Goal: Understand process/instructions

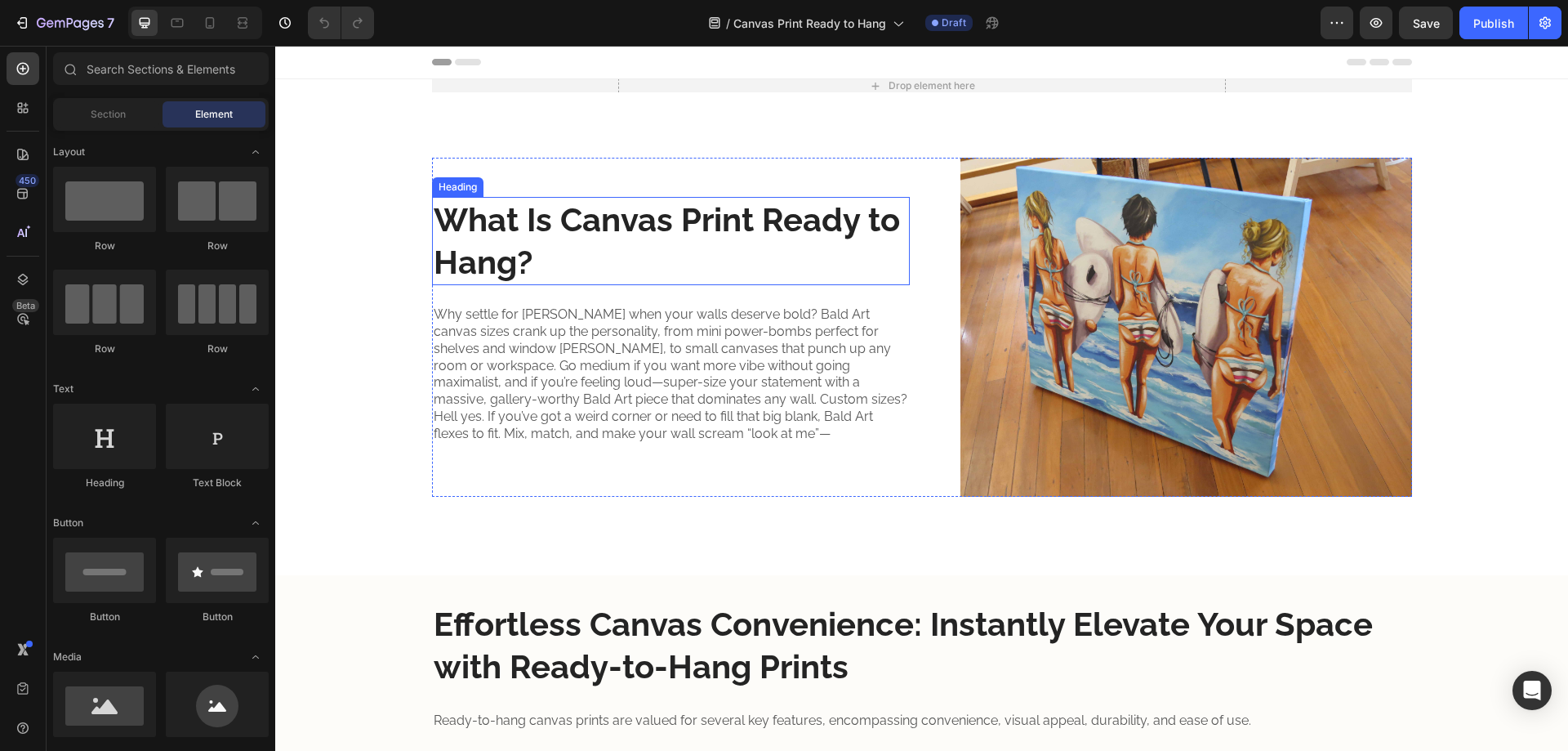
click at [507, 243] on strong "What Is Canvas Print Ready to Hang?" at bounding box center [667, 240] width 467 height 81
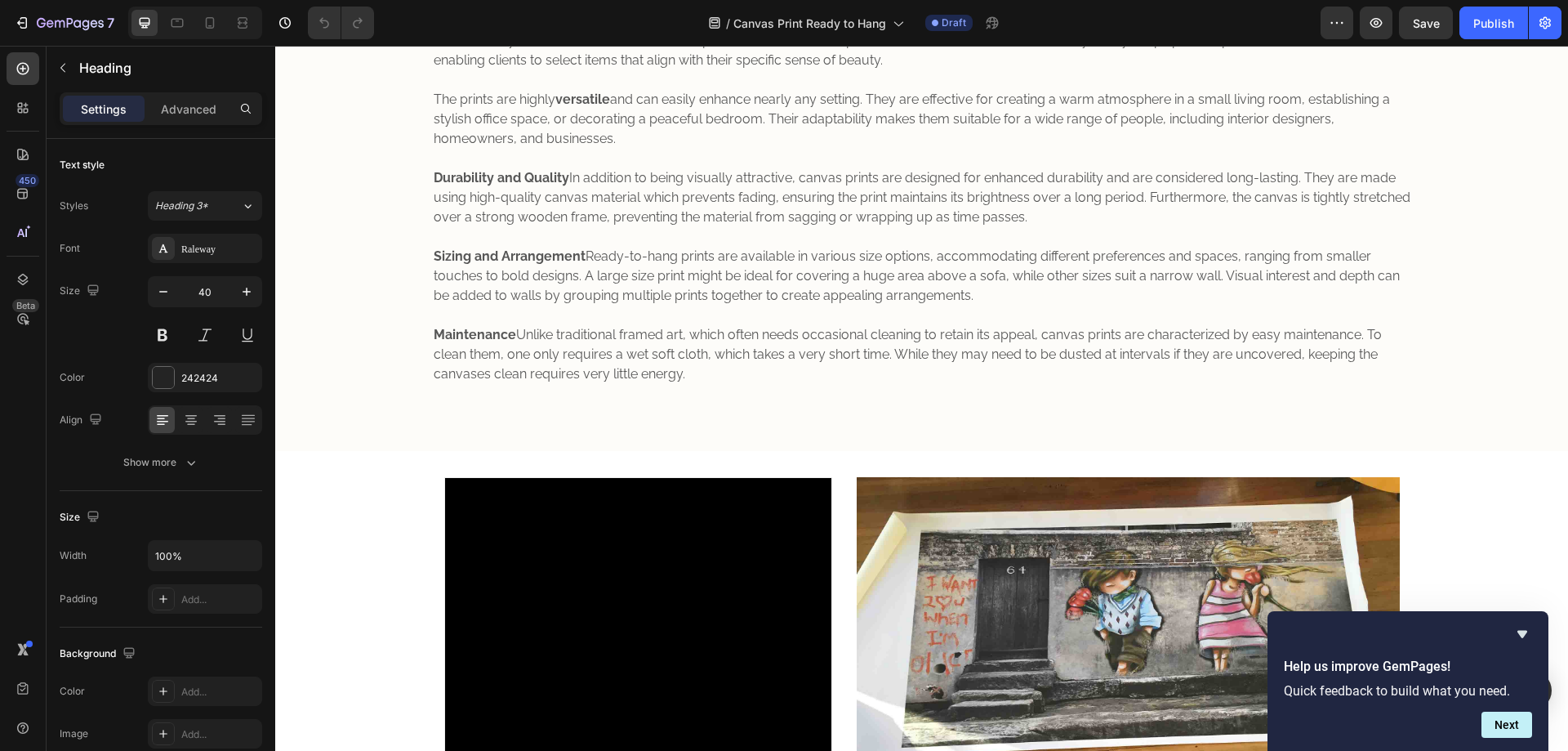
scroll to position [1362, 0]
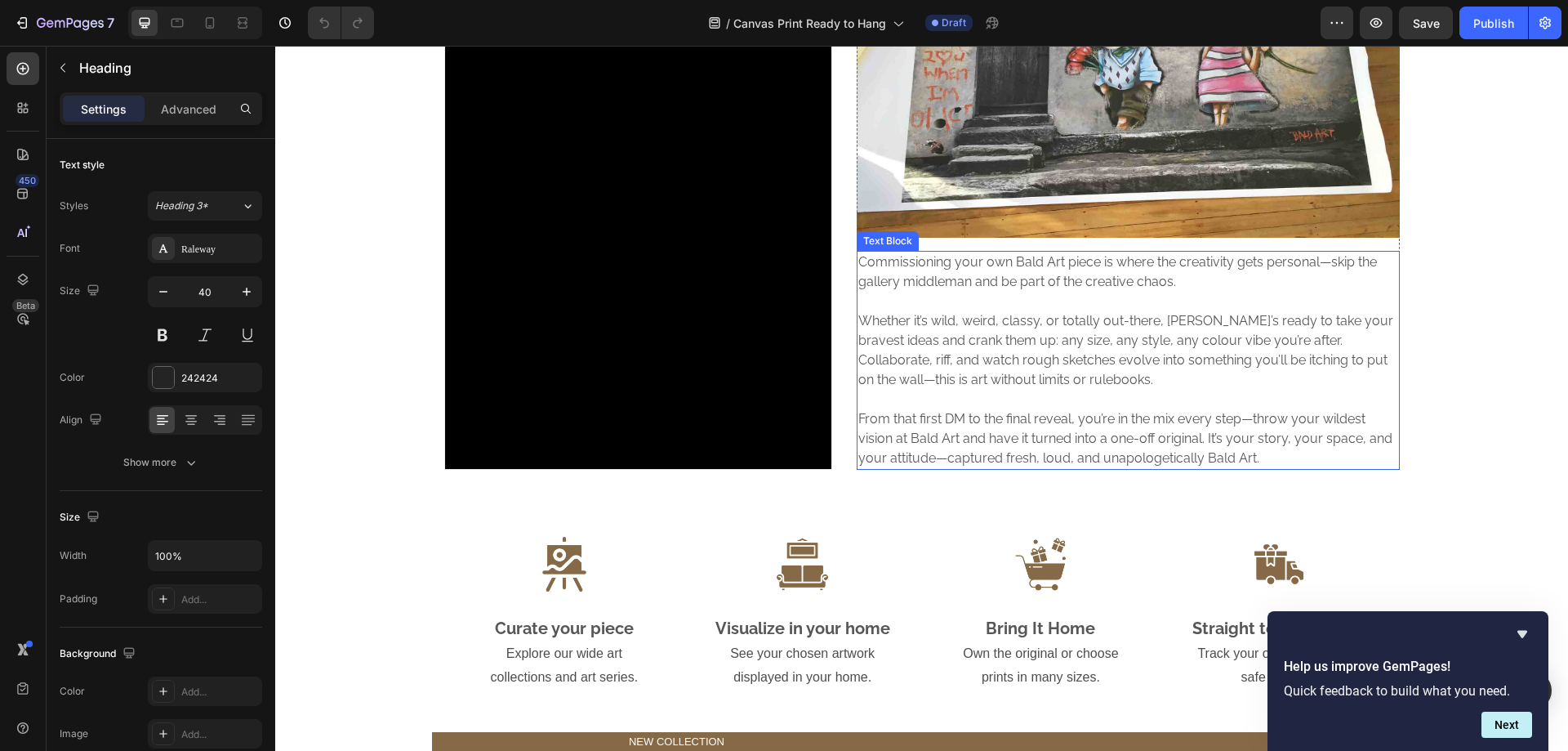
click at [991, 306] on p at bounding box center [1128, 302] width 540 height 20
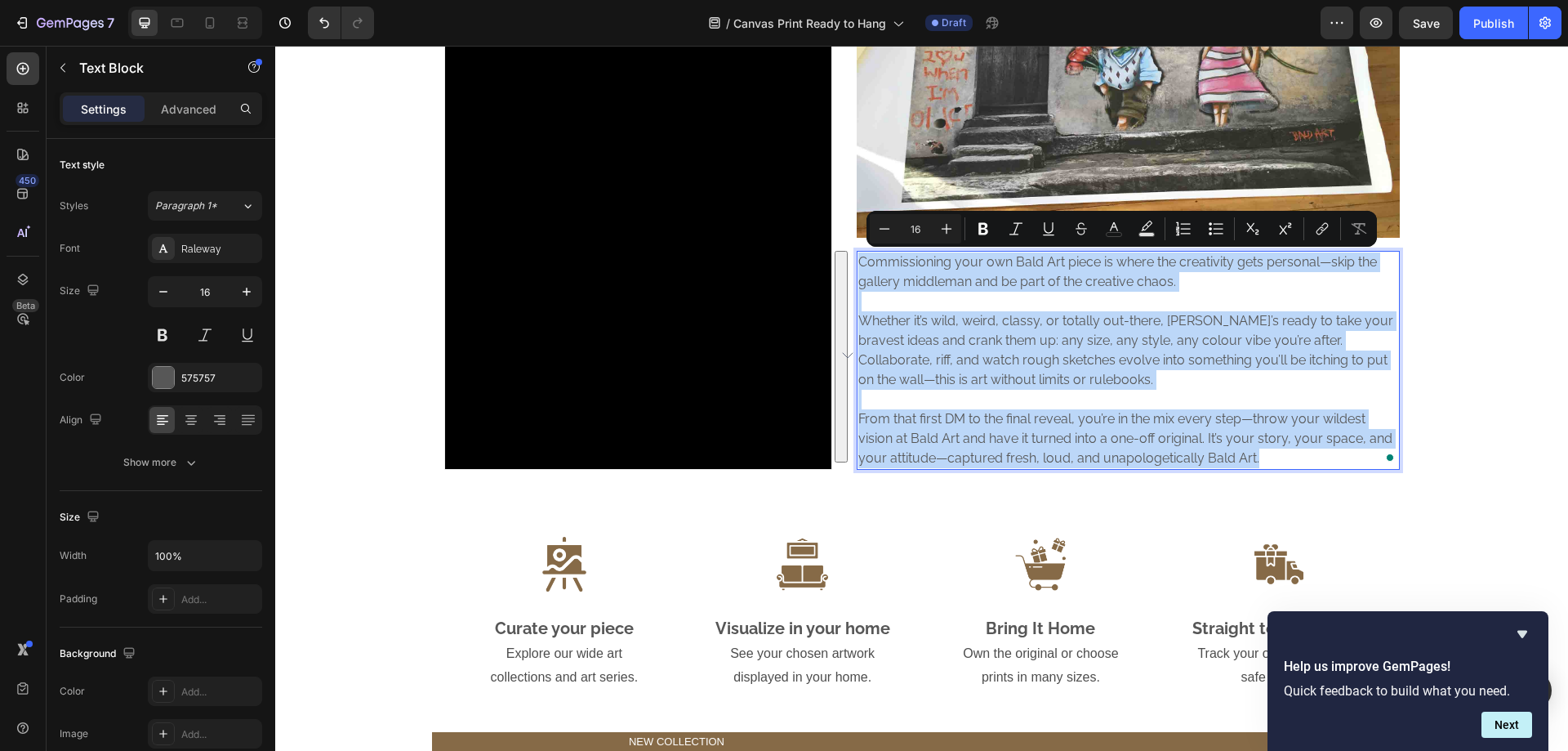
click at [923, 295] on p "Rich Text Editor. Editing area: main" at bounding box center [1128, 302] width 540 height 20
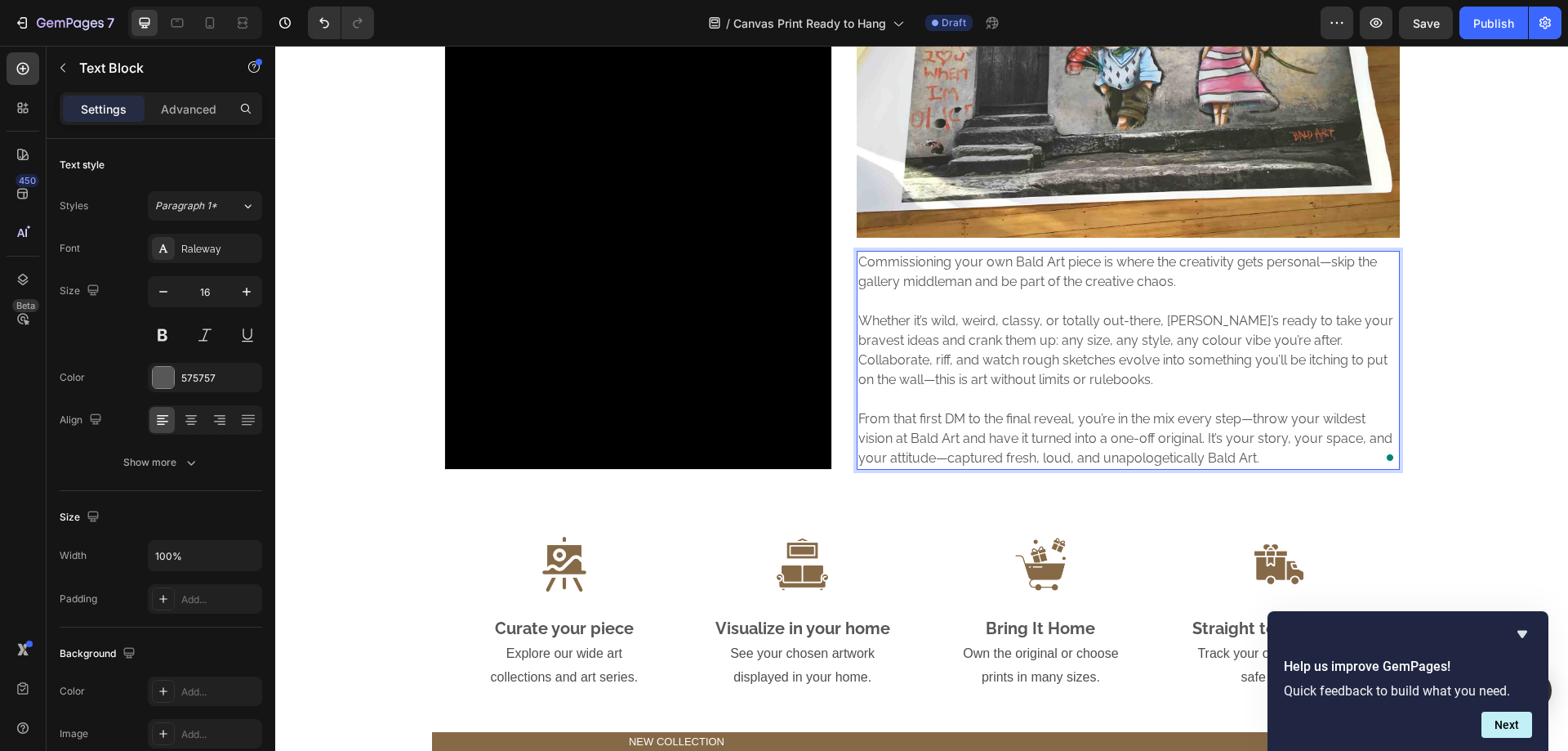
click at [922, 282] on p "Commissioning your own Bald Art piece is where the creativity gets personal—ski…" at bounding box center [1128, 271] width 540 height 39
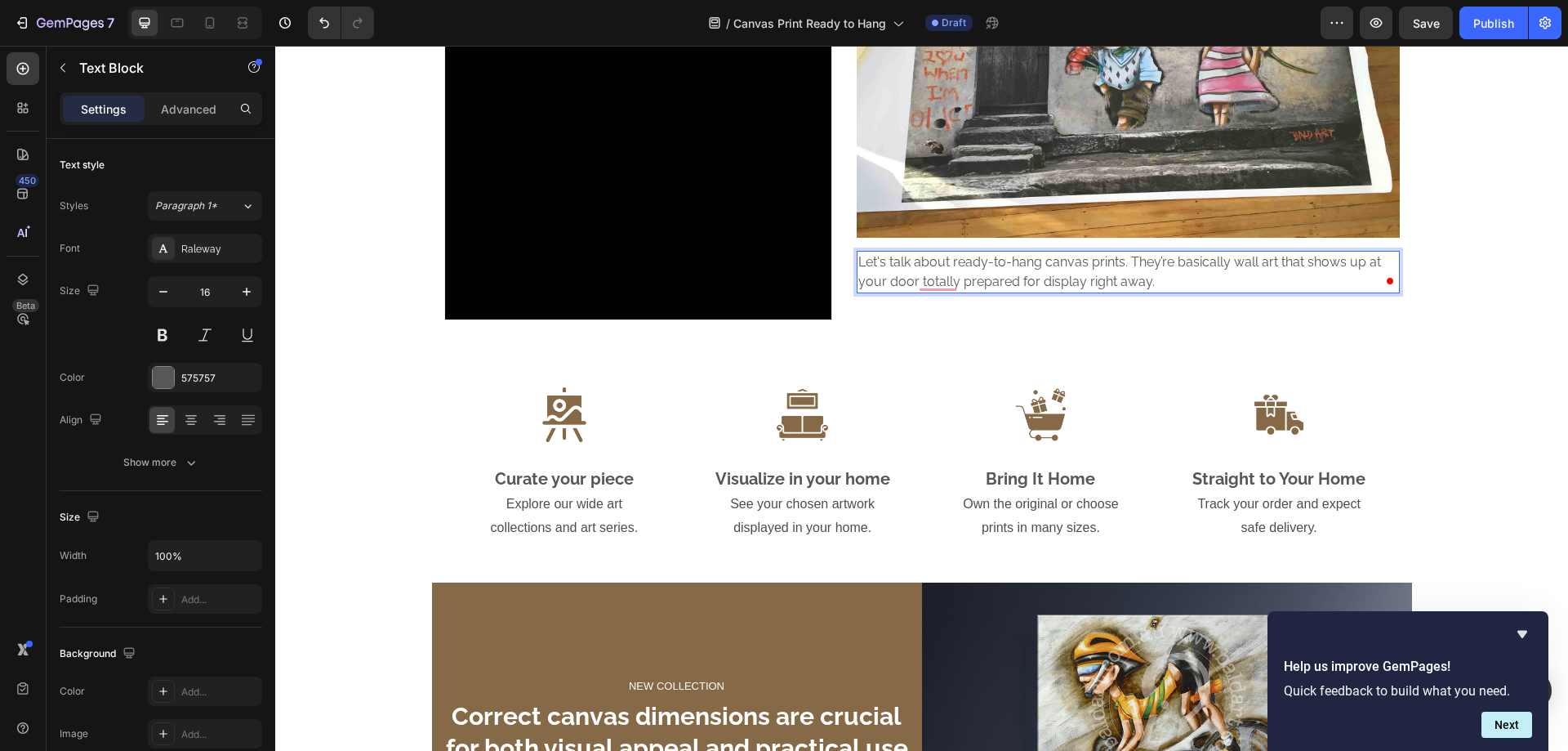
click at [1151, 281] on p "Let's talk about ready-to-hang canvas prints. They’re basically wall art that s…" at bounding box center [1128, 271] width 540 height 39
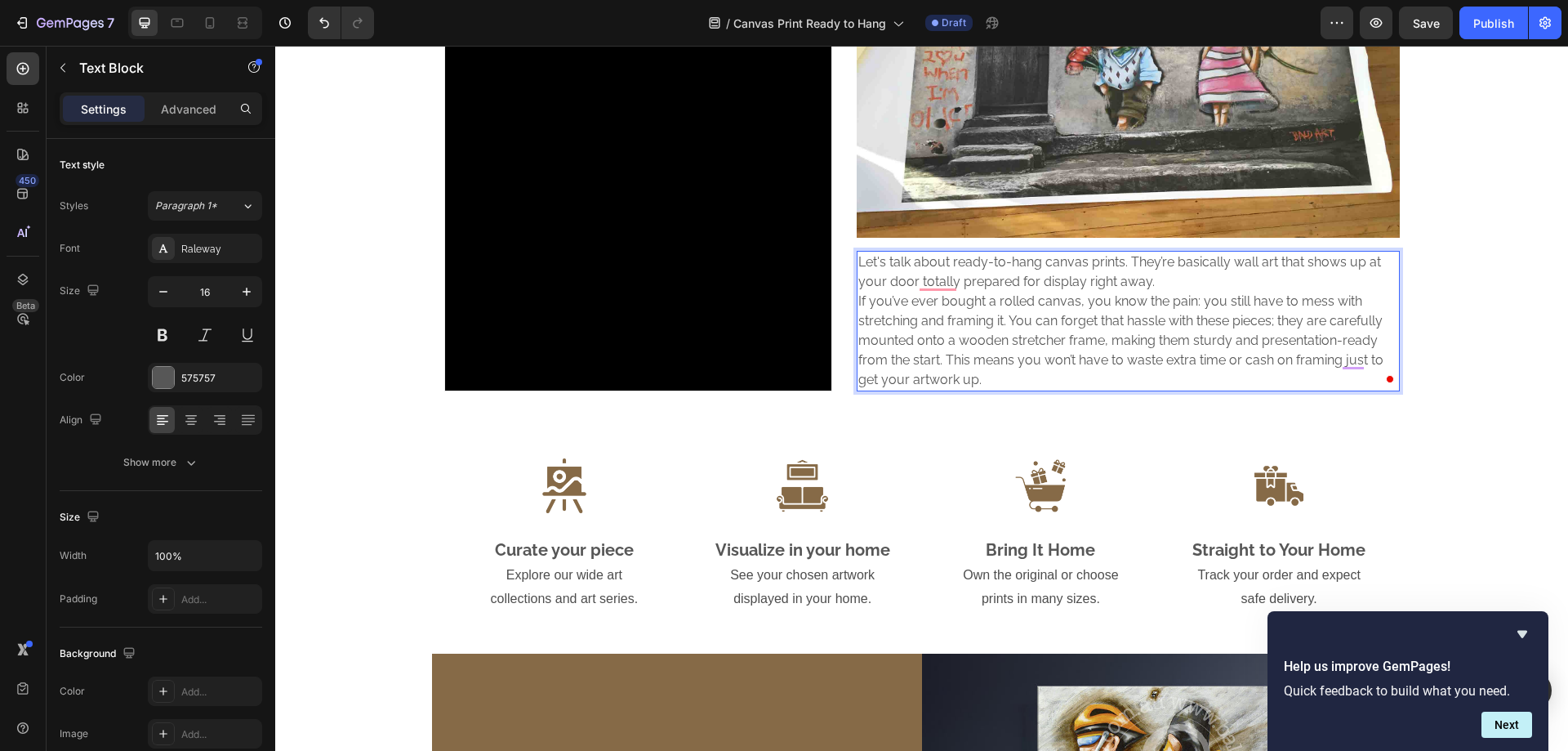
click at [1151, 279] on p "Let's talk about ready-to-hang canvas prints. They’re basically wall art that s…" at bounding box center [1128, 271] width 540 height 39
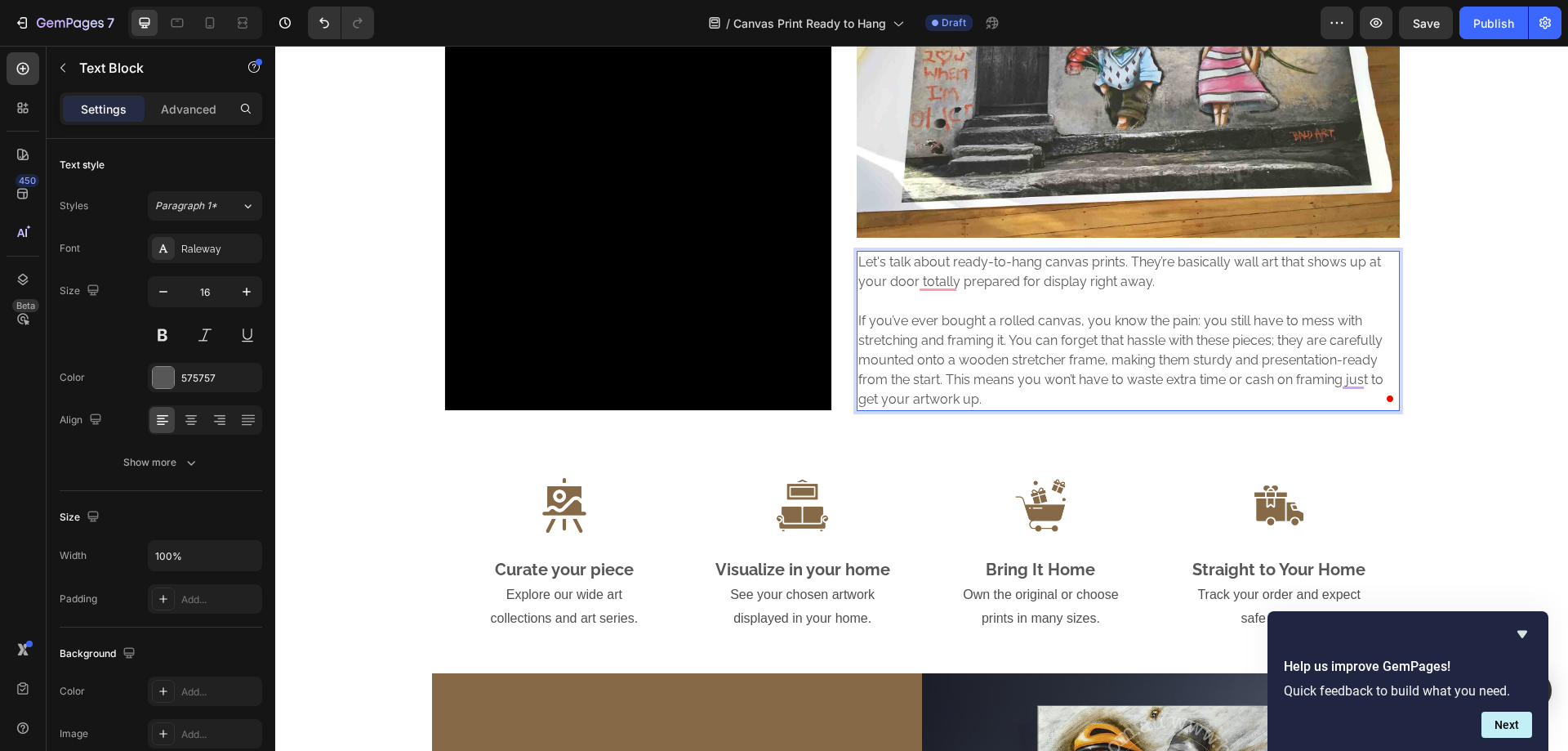
click at [1011, 391] on p "If you’ve ever bought a rolled canvas, you know the pain: you still have to mes…" at bounding box center [1128, 360] width 540 height 98
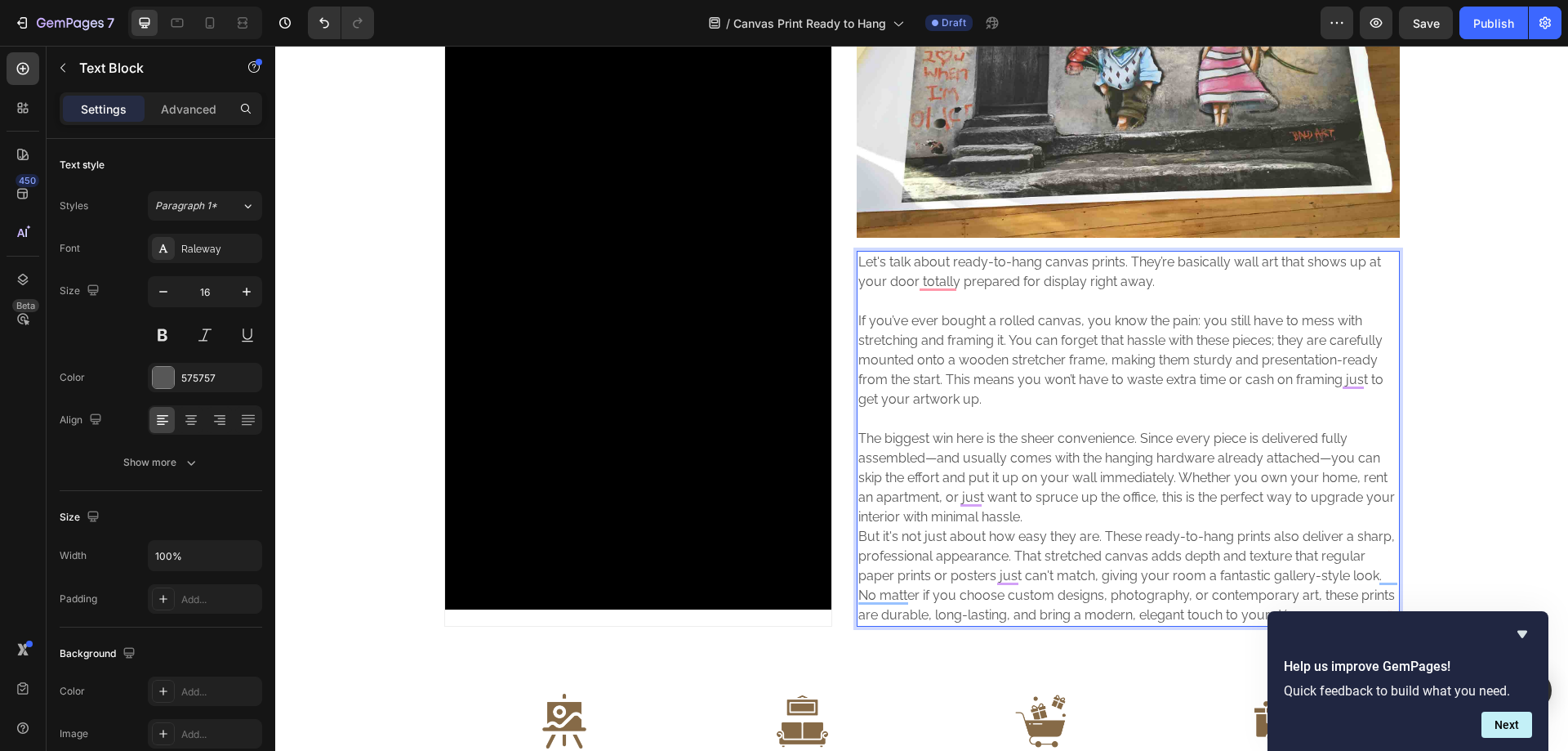
click at [1014, 525] on p "The biggest win here is the sheer convenience. Since every piece is delivered f…" at bounding box center [1128, 478] width 540 height 98
click at [1024, 524] on p "The biggest win here is the sheer convenience. Since every piece is delivered f…" at bounding box center [1128, 478] width 540 height 98
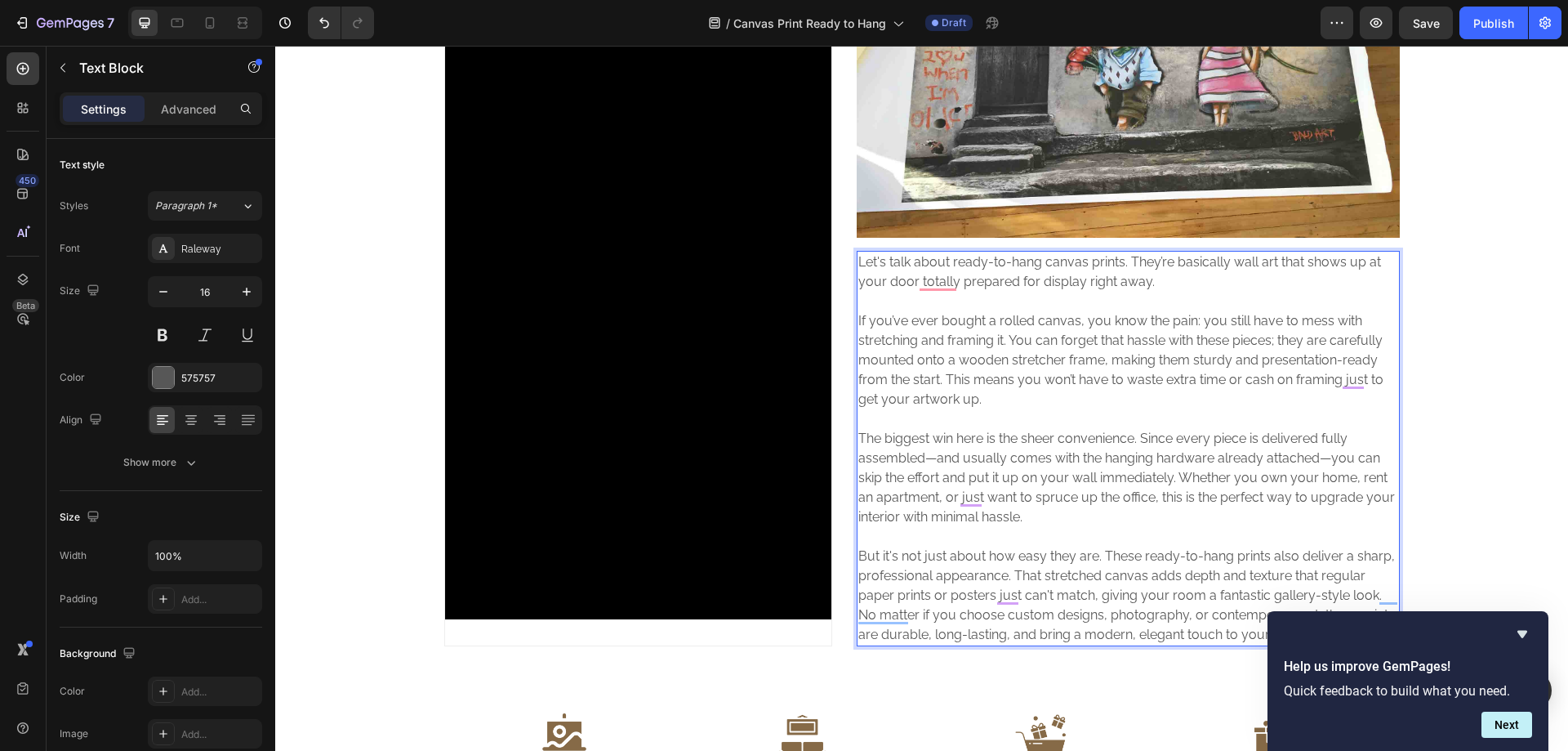
click at [1458, 317] on div "Video Hero Banner Image Let's talk about ready-to-hang canvas prints. They’re b…" at bounding box center [920, 289] width 1292 height 714
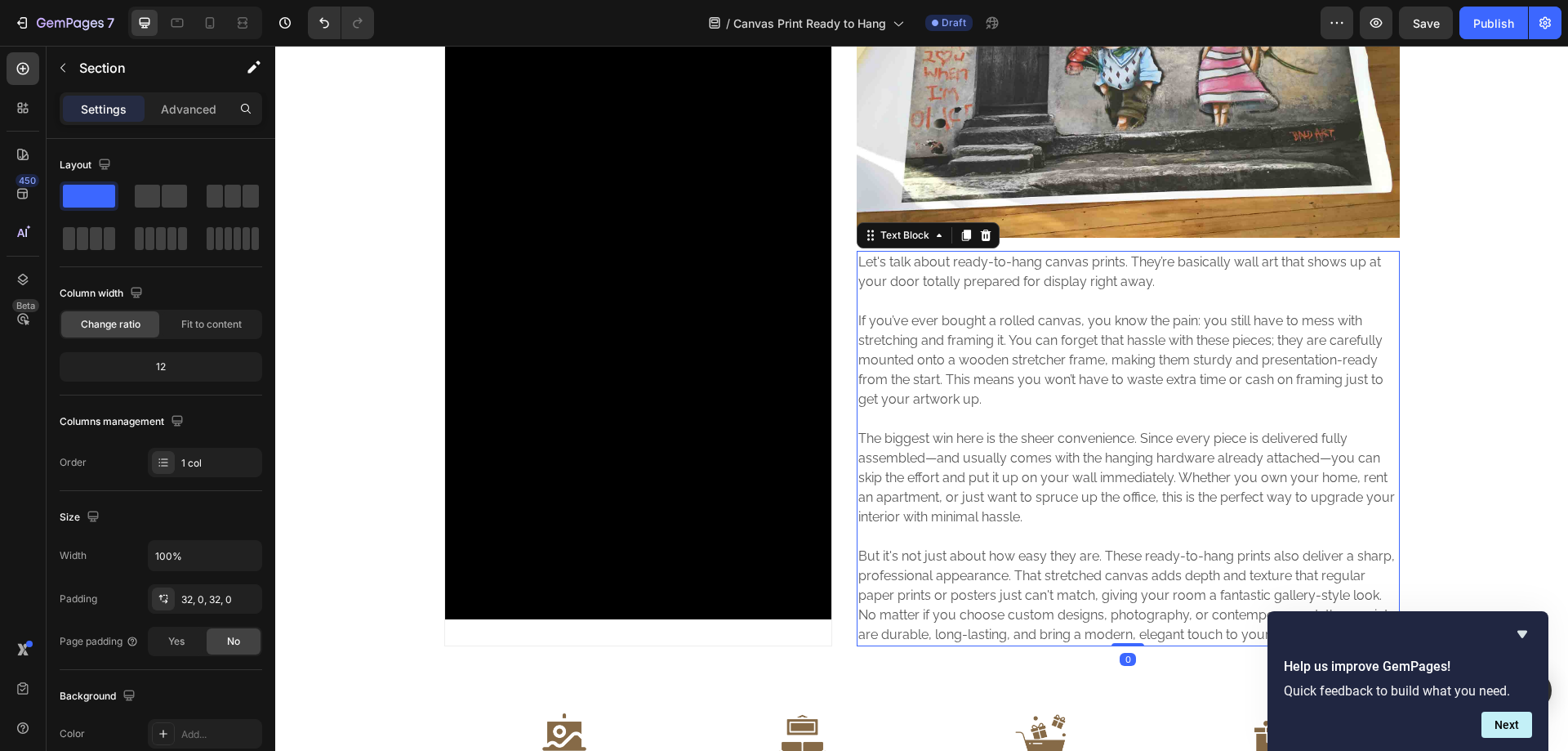
click at [1041, 298] on p "Rich Text Editor. Editing area: main" at bounding box center [1128, 302] width 540 height 20
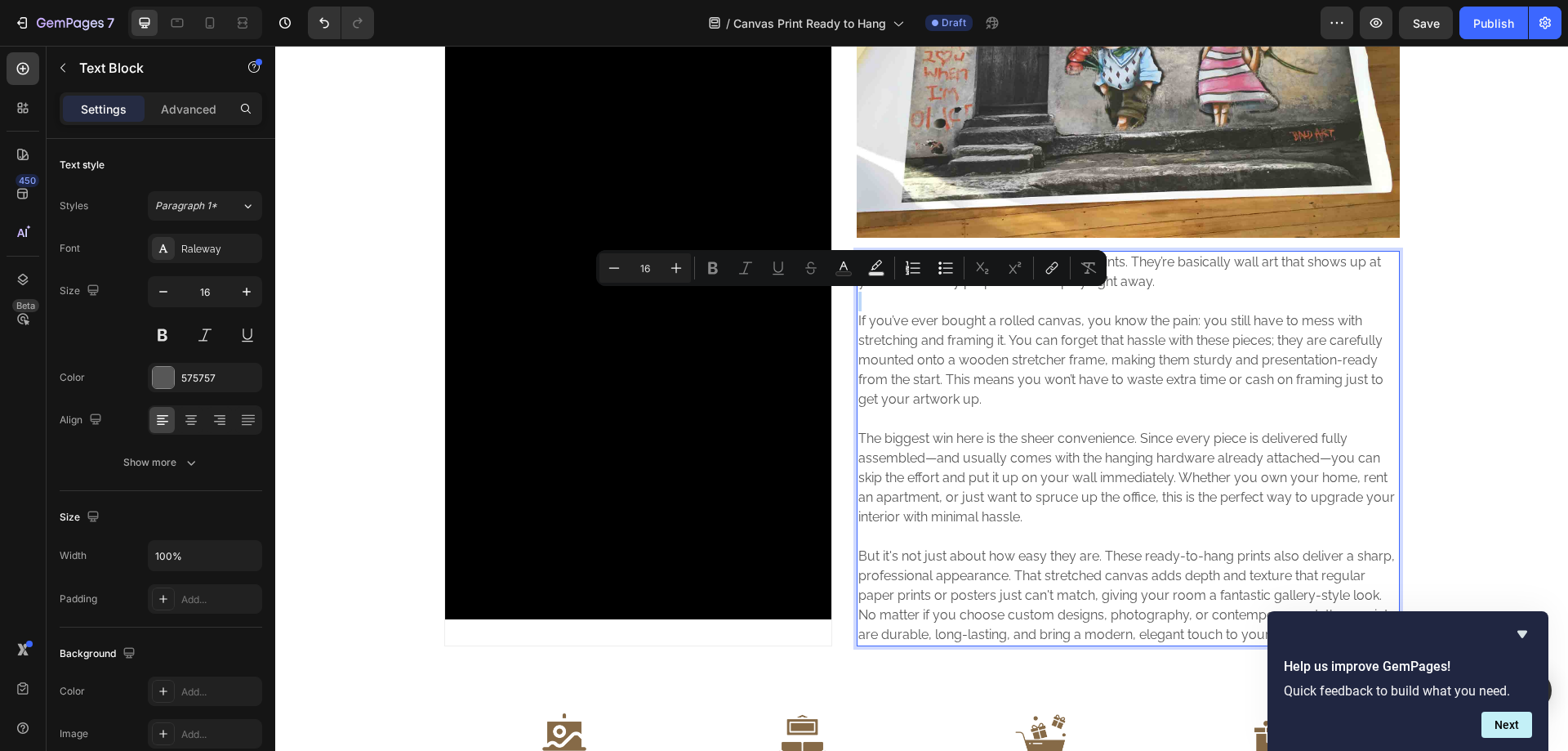
click at [1024, 302] on p "To enrich screen reader interactions, please activate Accessibility in Grammarl…" at bounding box center [1128, 302] width 540 height 20
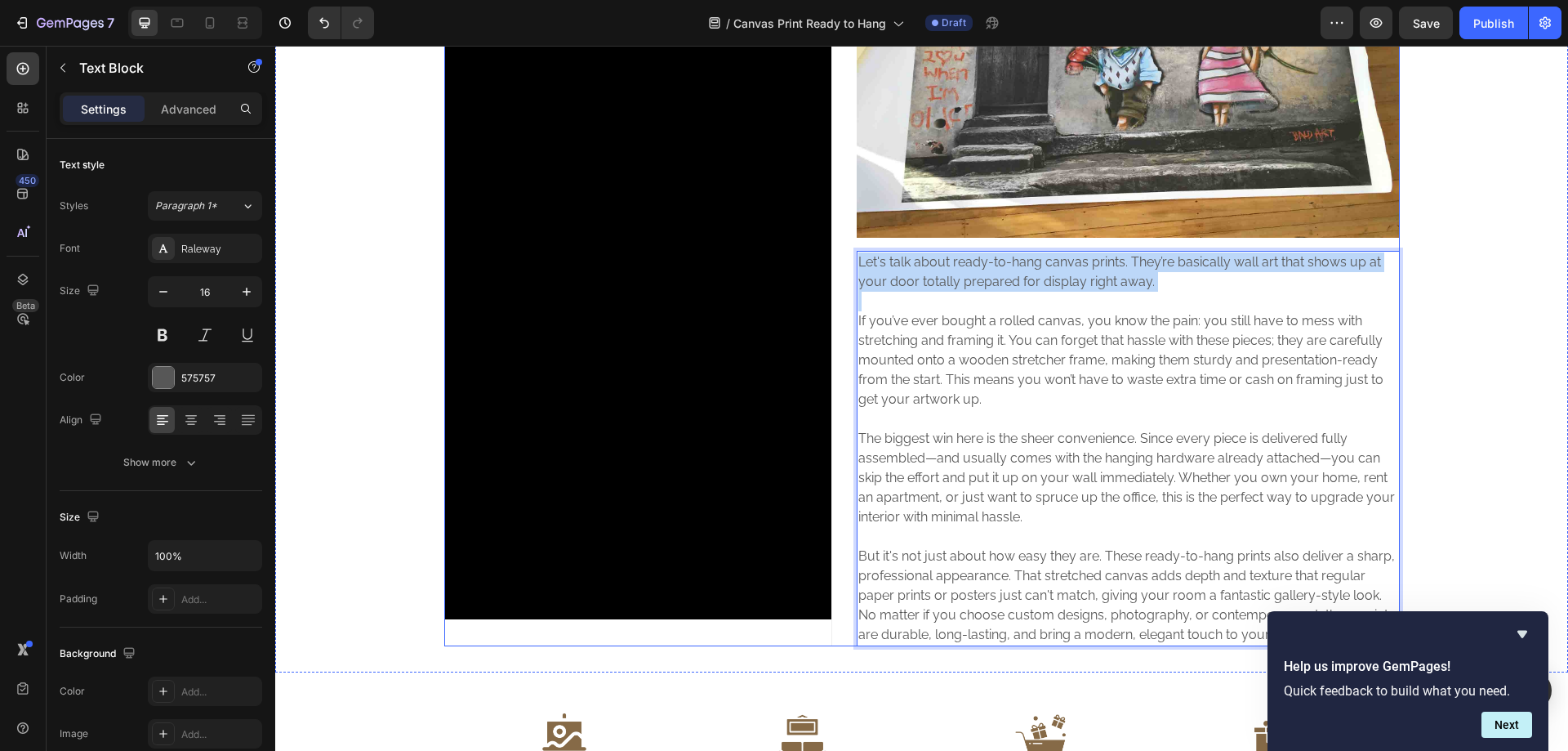
drag, startPoint x: 1078, startPoint y: 278, endPoint x: 848, endPoint y: 256, distance: 231.0
click at [848, 256] on div "Video Hero Banner Image Let's talk about ready-to-hang canvas prints. They’re b…" at bounding box center [922, 289] width 955 height 714
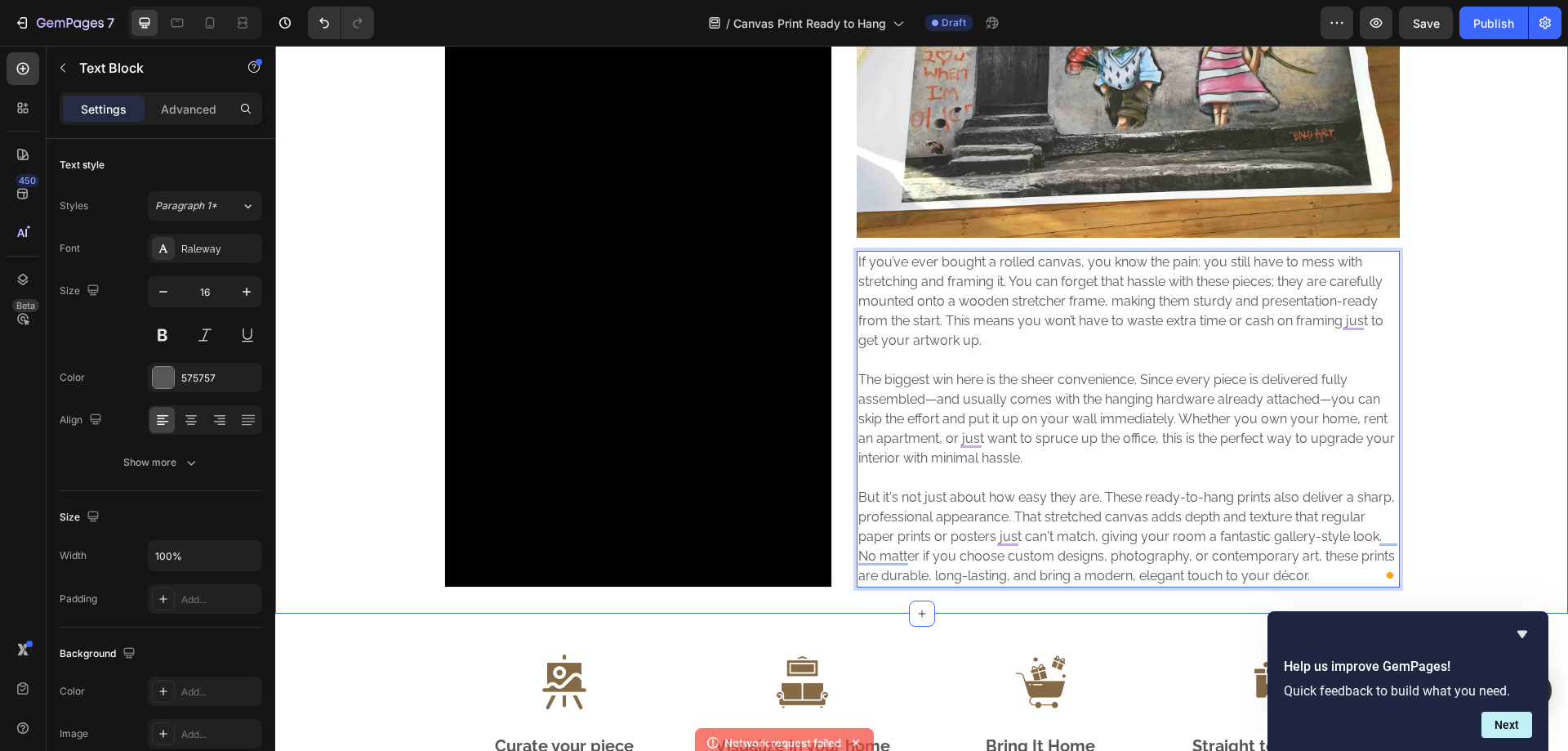
click at [1440, 325] on div "Video Hero Banner Image If you’ve ever bought a rolled canvas, you know the pai…" at bounding box center [920, 259] width 1292 height 655
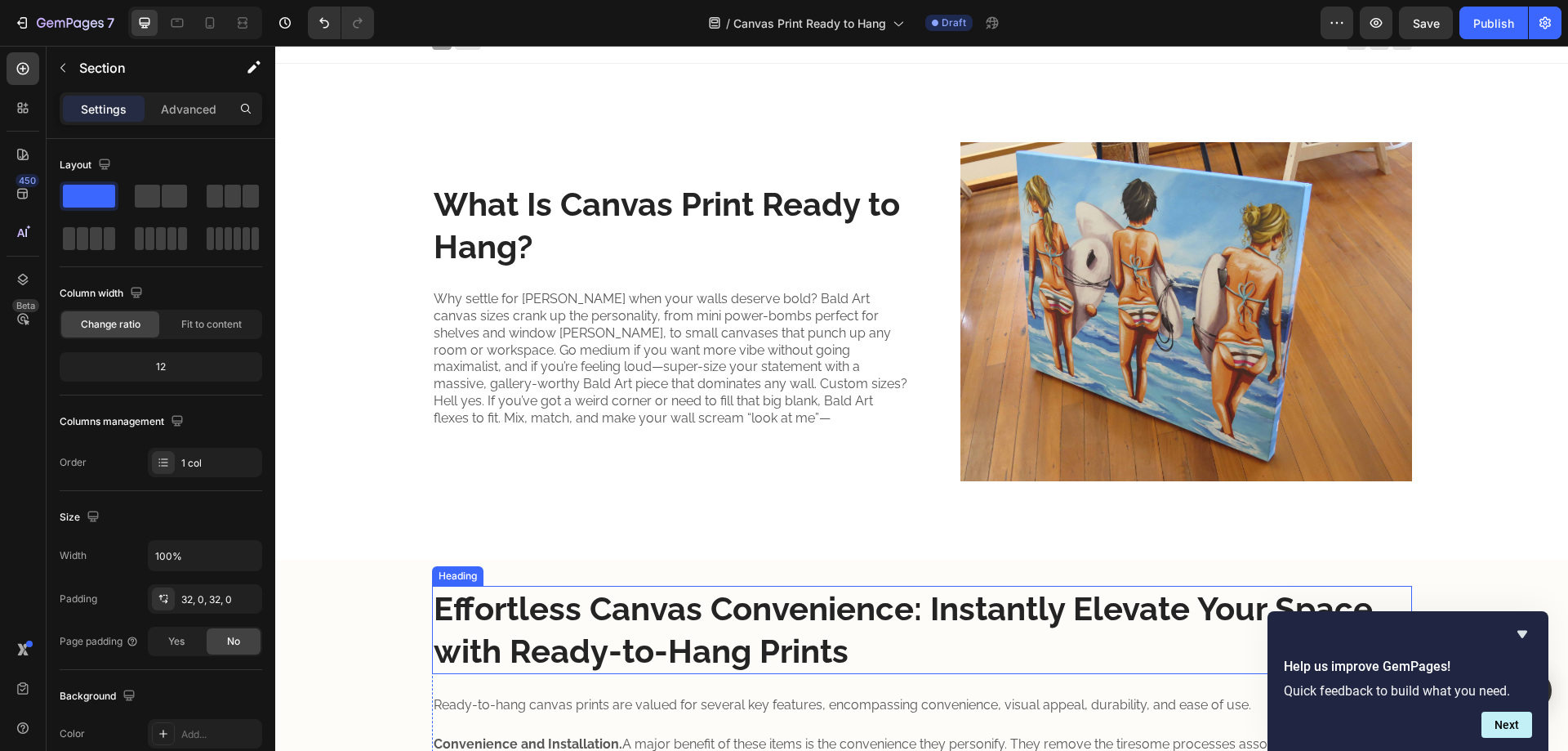
scroll to position [0, 0]
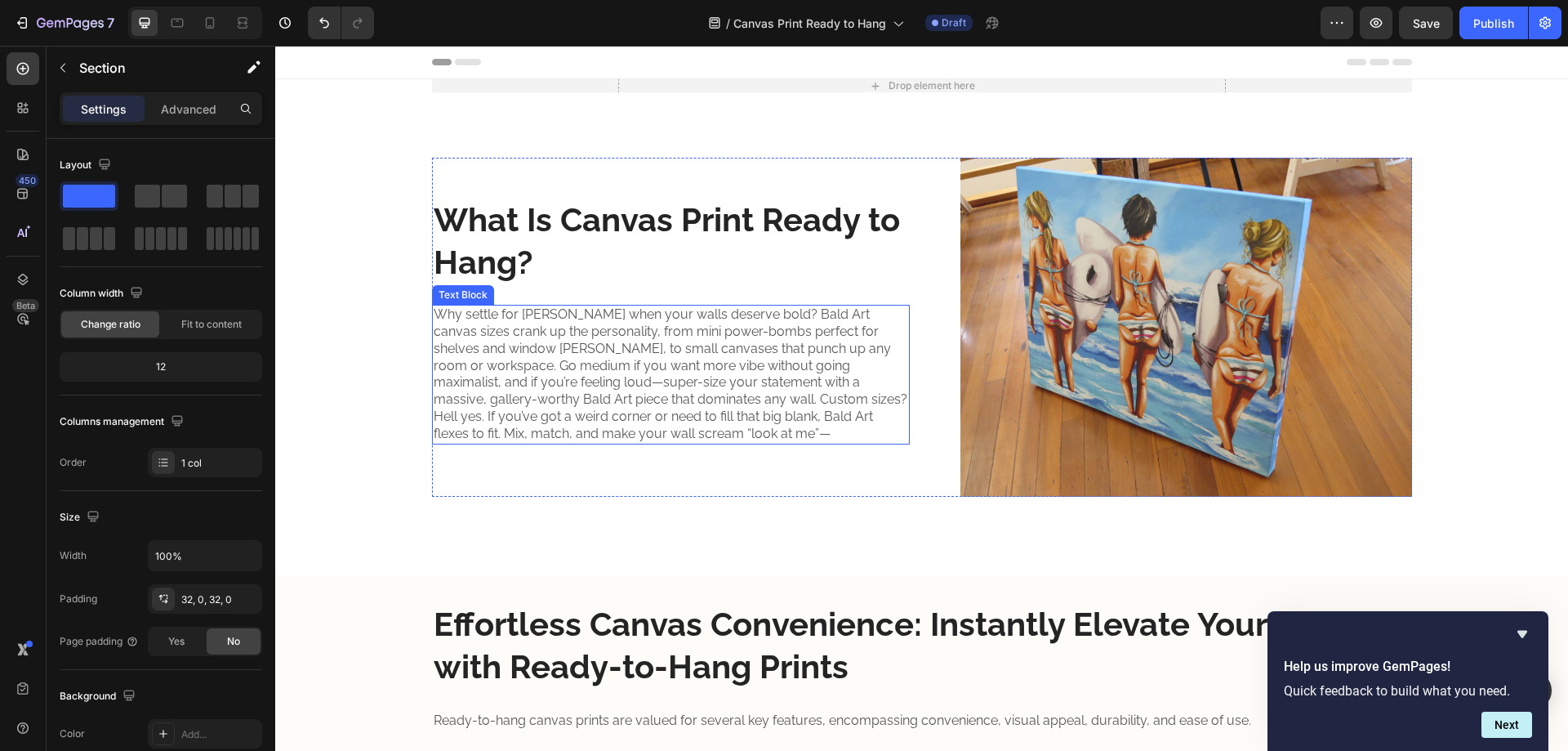
click at [612, 334] on p "Why settle for [PERSON_NAME] when your walls deserve bold? Bald Art canvas size…" at bounding box center [671, 374] width 475 height 136
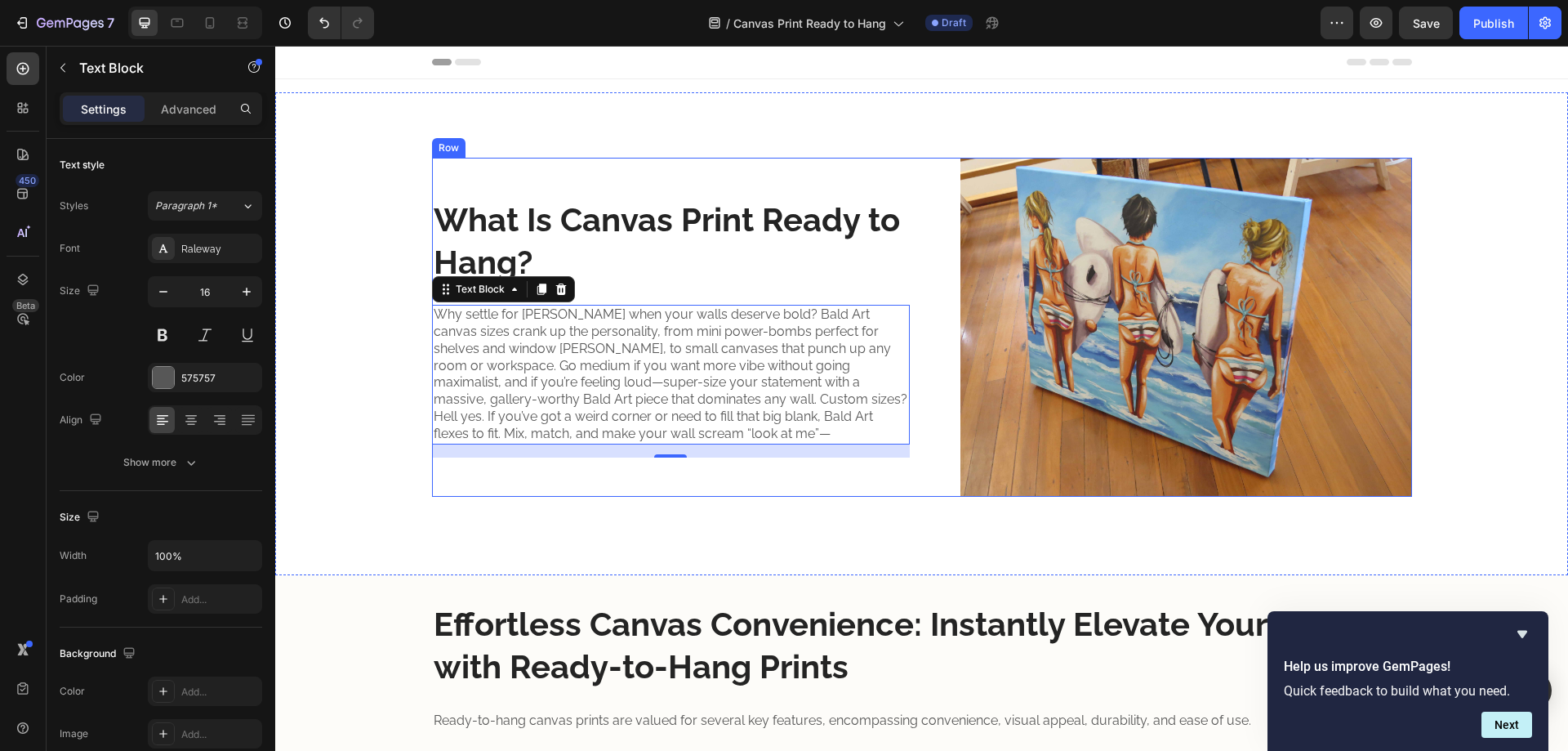
scroll to position [272, 0]
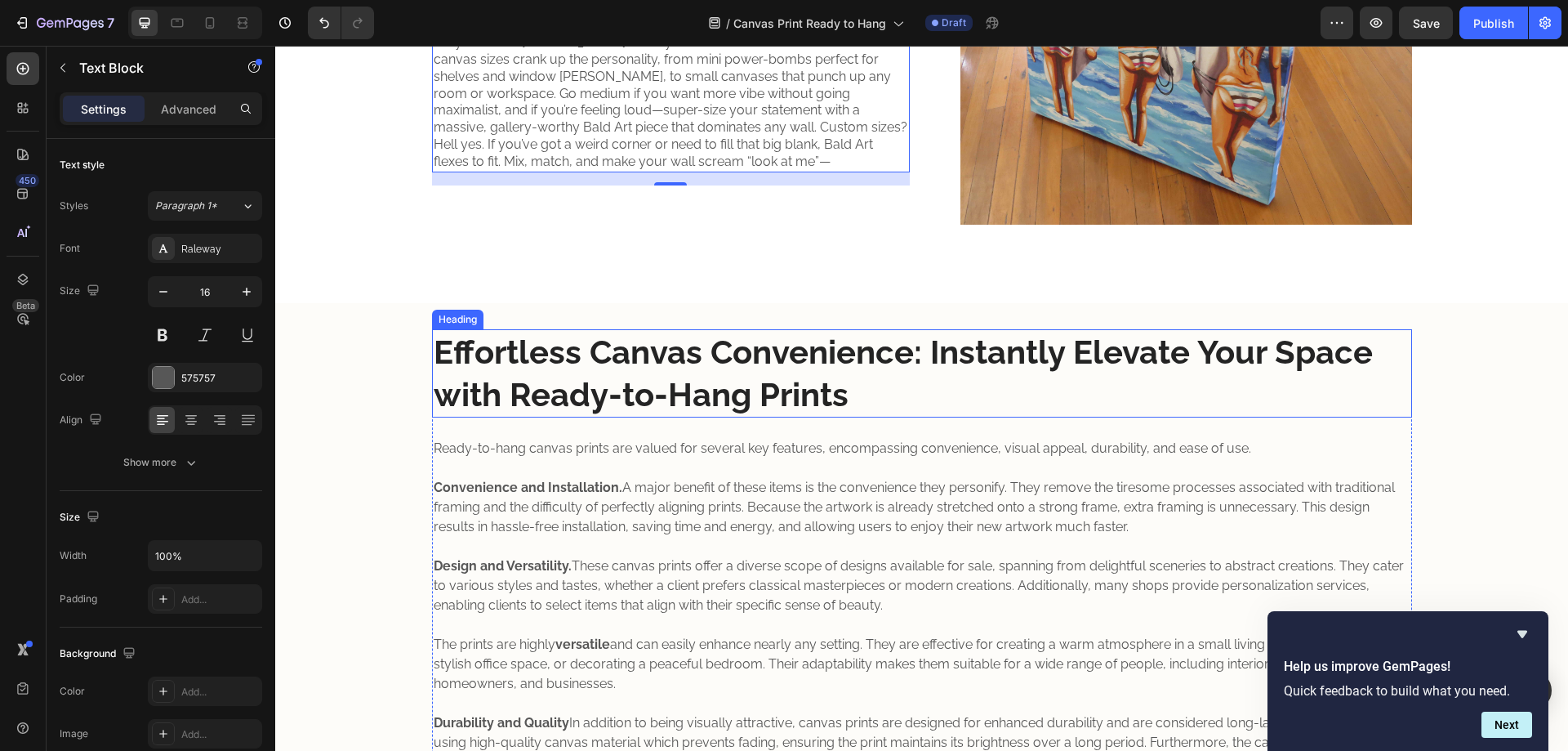
click at [664, 363] on strong "Effortless Canvas Convenience: Instantly Elevate Your Space with Ready-to-Hang …" at bounding box center [903, 373] width 939 height 81
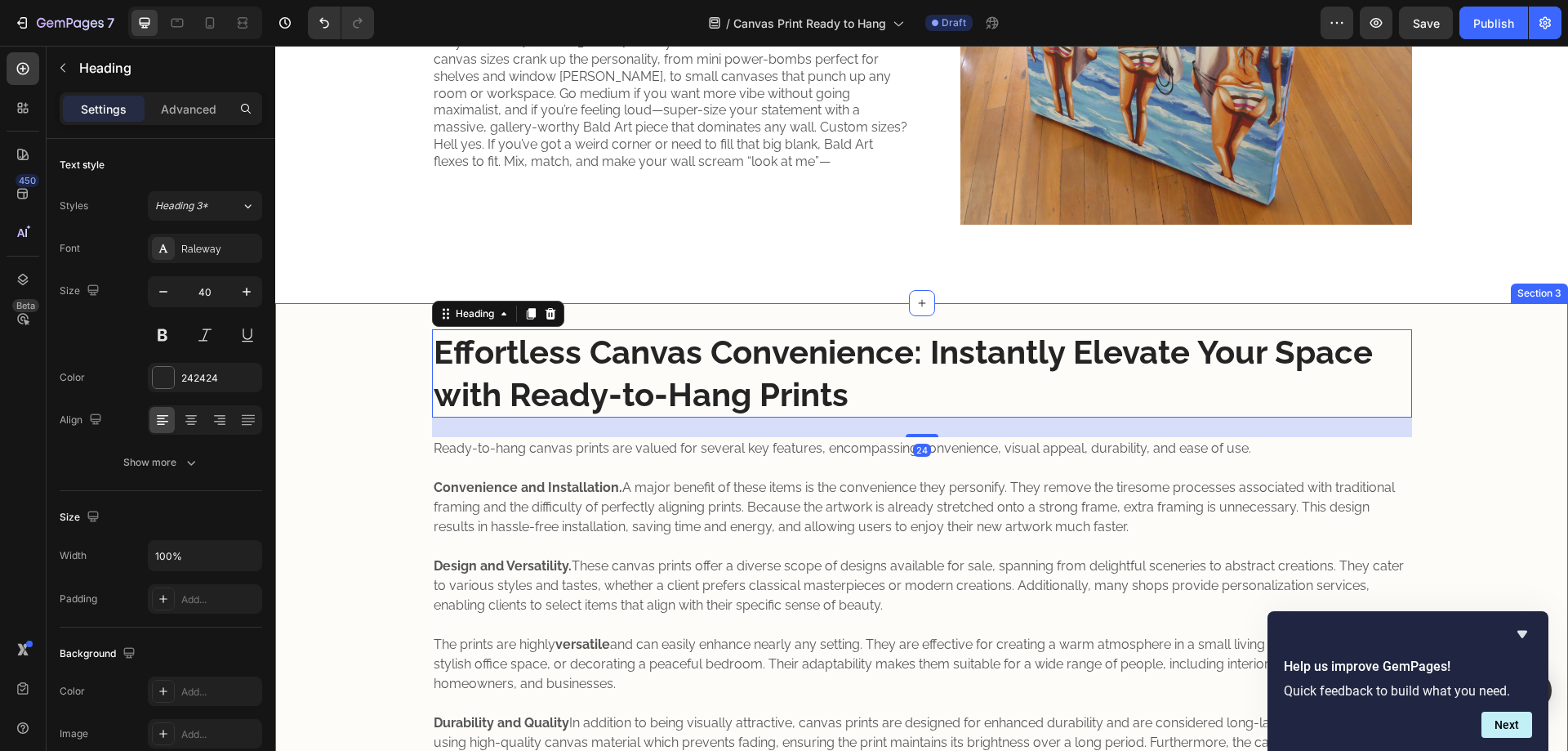
scroll to position [0, 0]
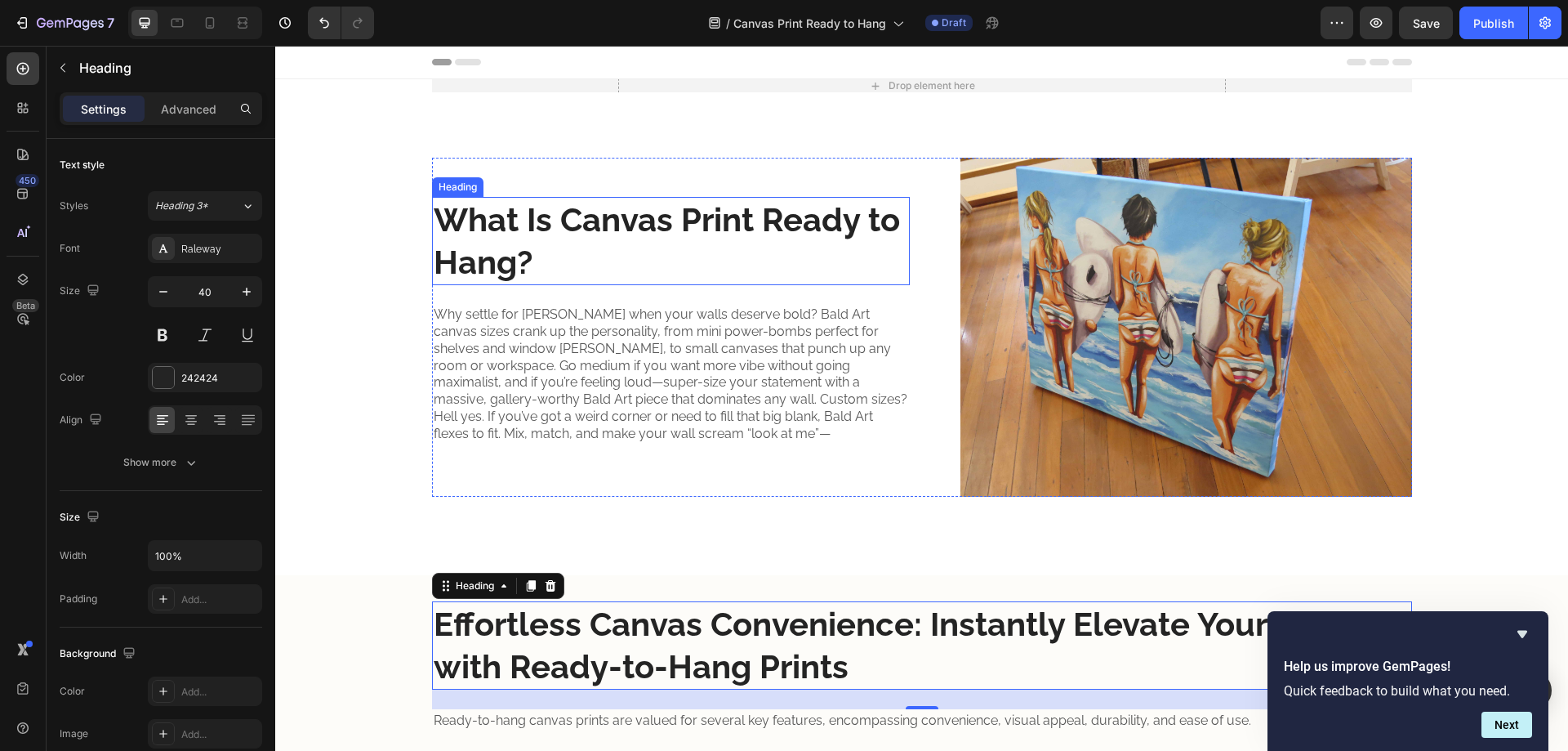
click at [609, 228] on strong "What Is Canvas Print Ready to Hang?" at bounding box center [667, 240] width 467 height 81
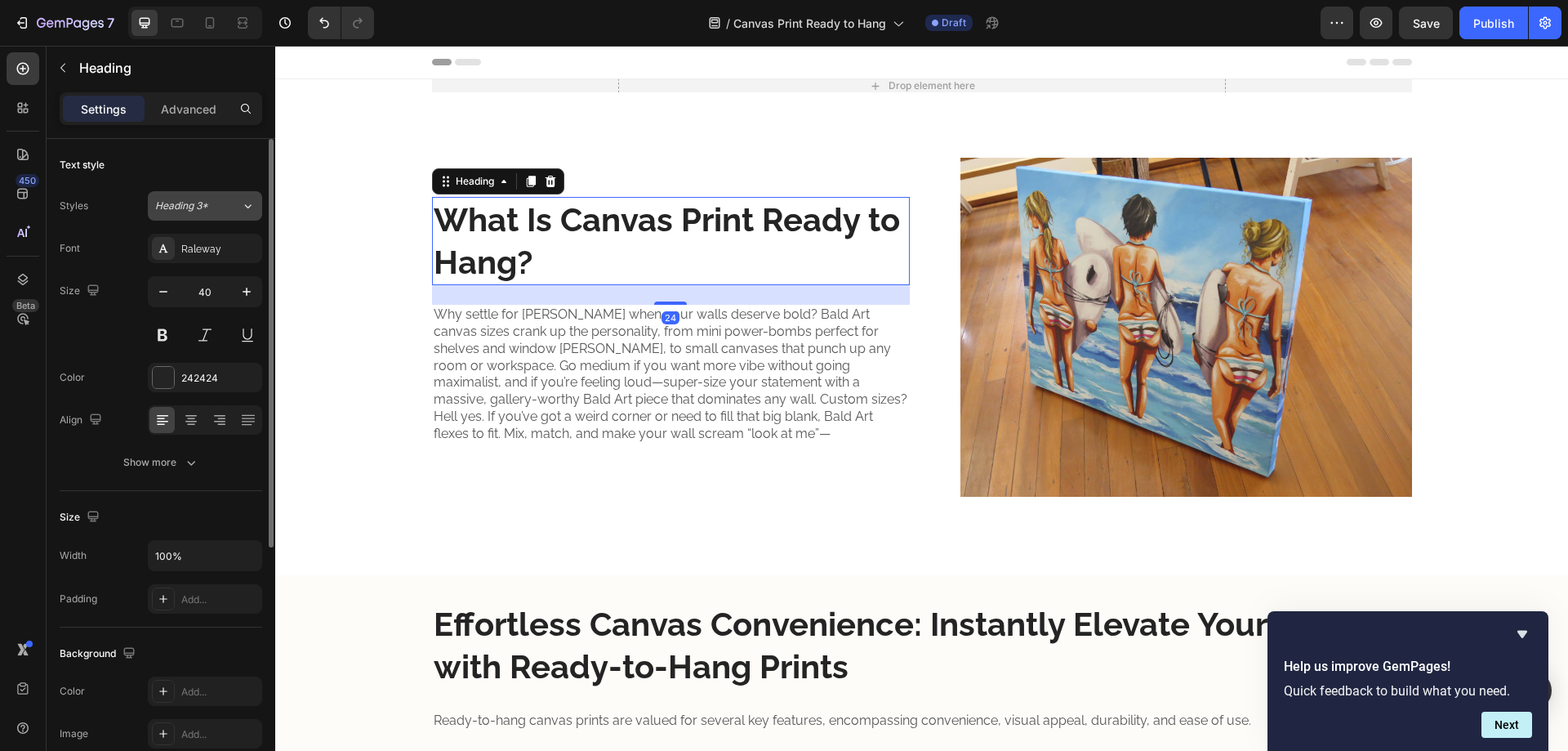
click at [226, 213] on button "Heading 3*" at bounding box center [205, 205] width 114 height 29
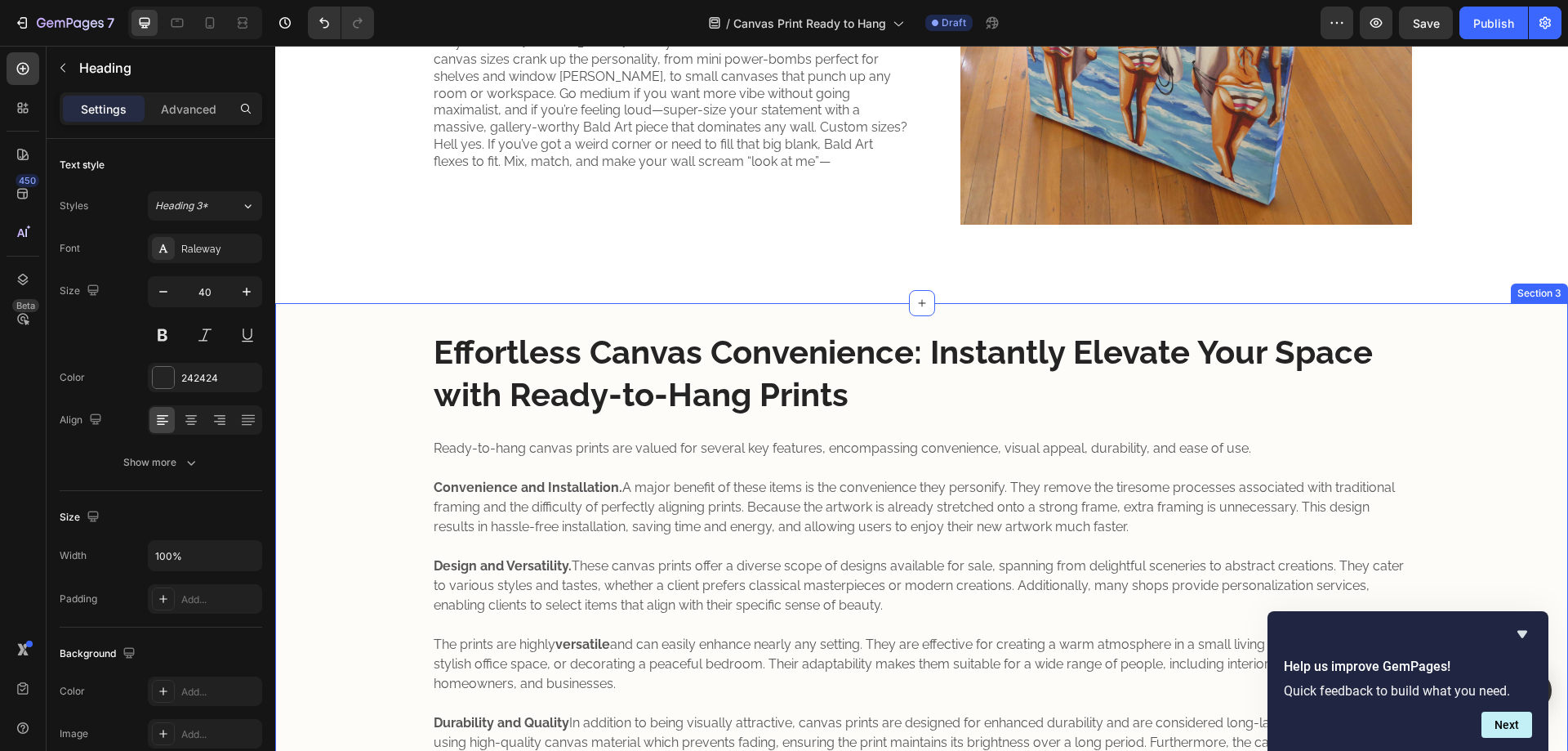
click at [637, 356] on strong "Effortless Canvas Convenience: Instantly Elevate Your Space with Ready-to-Hang …" at bounding box center [903, 373] width 939 height 81
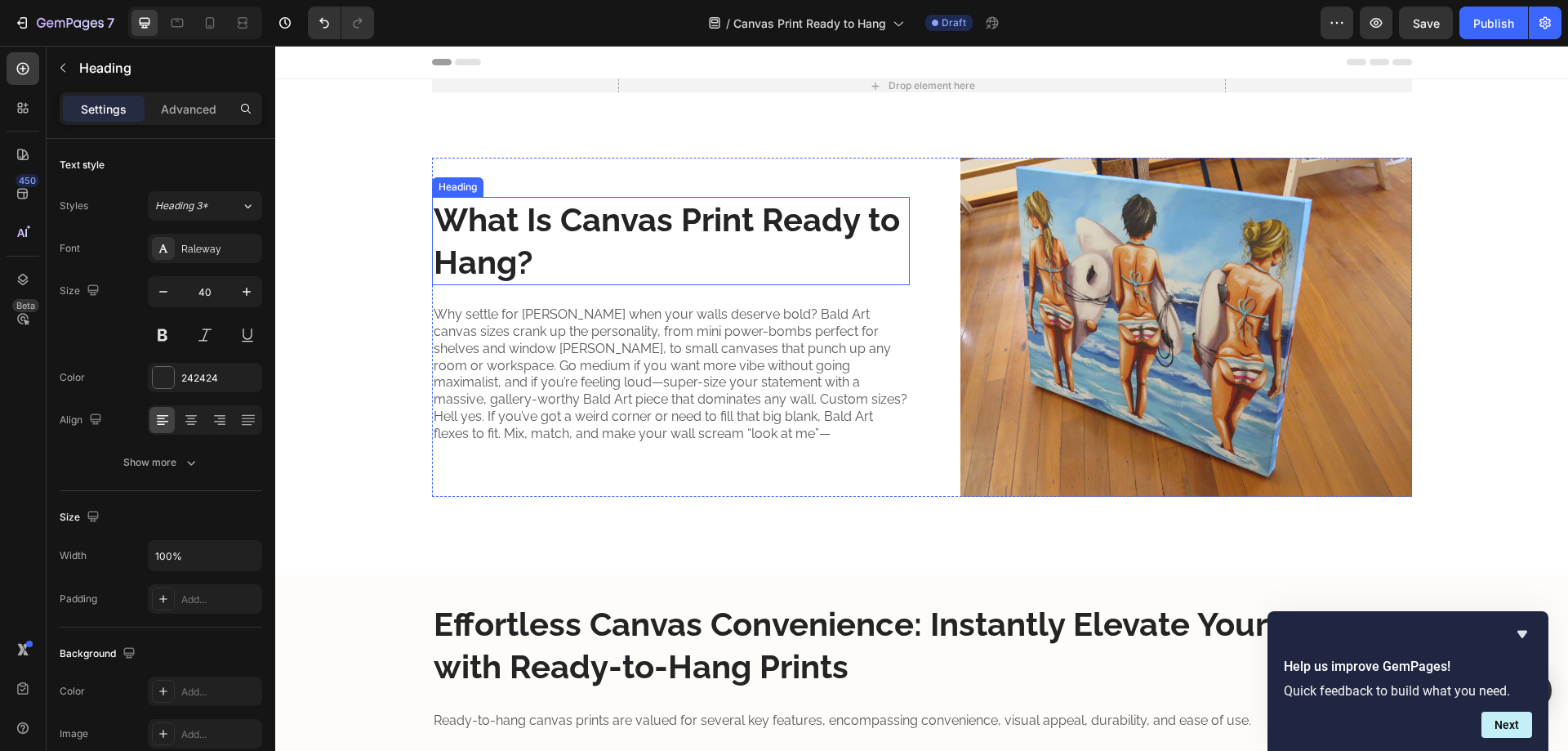
click at [612, 235] on strong "What Is Canvas Print Ready to Hang?" at bounding box center [667, 240] width 467 height 81
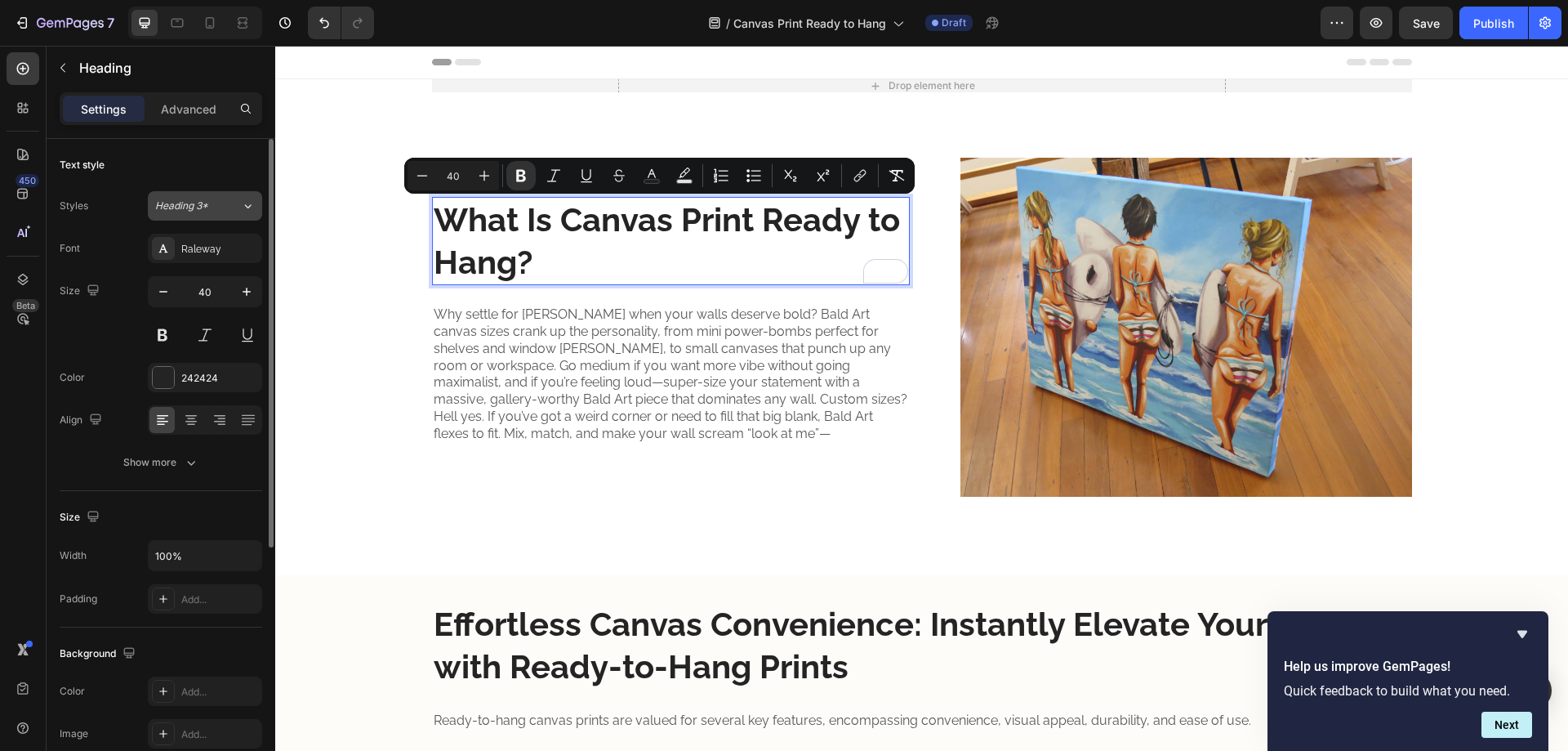
click at [208, 207] on div "Heading 3*" at bounding box center [188, 206] width 66 height 15
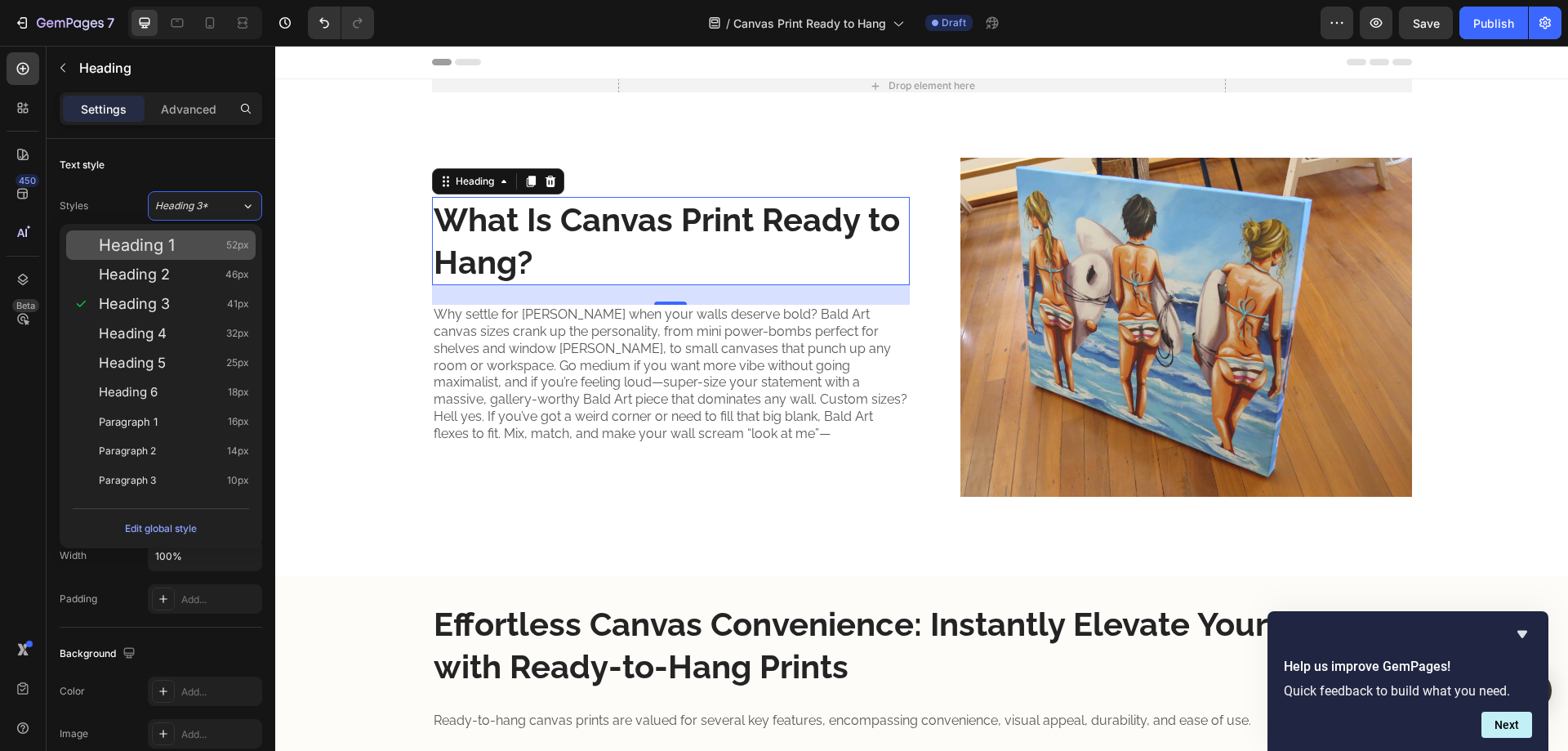
click at [190, 241] on div "Heading 1 52px" at bounding box center [174, 245] width 150 height 16
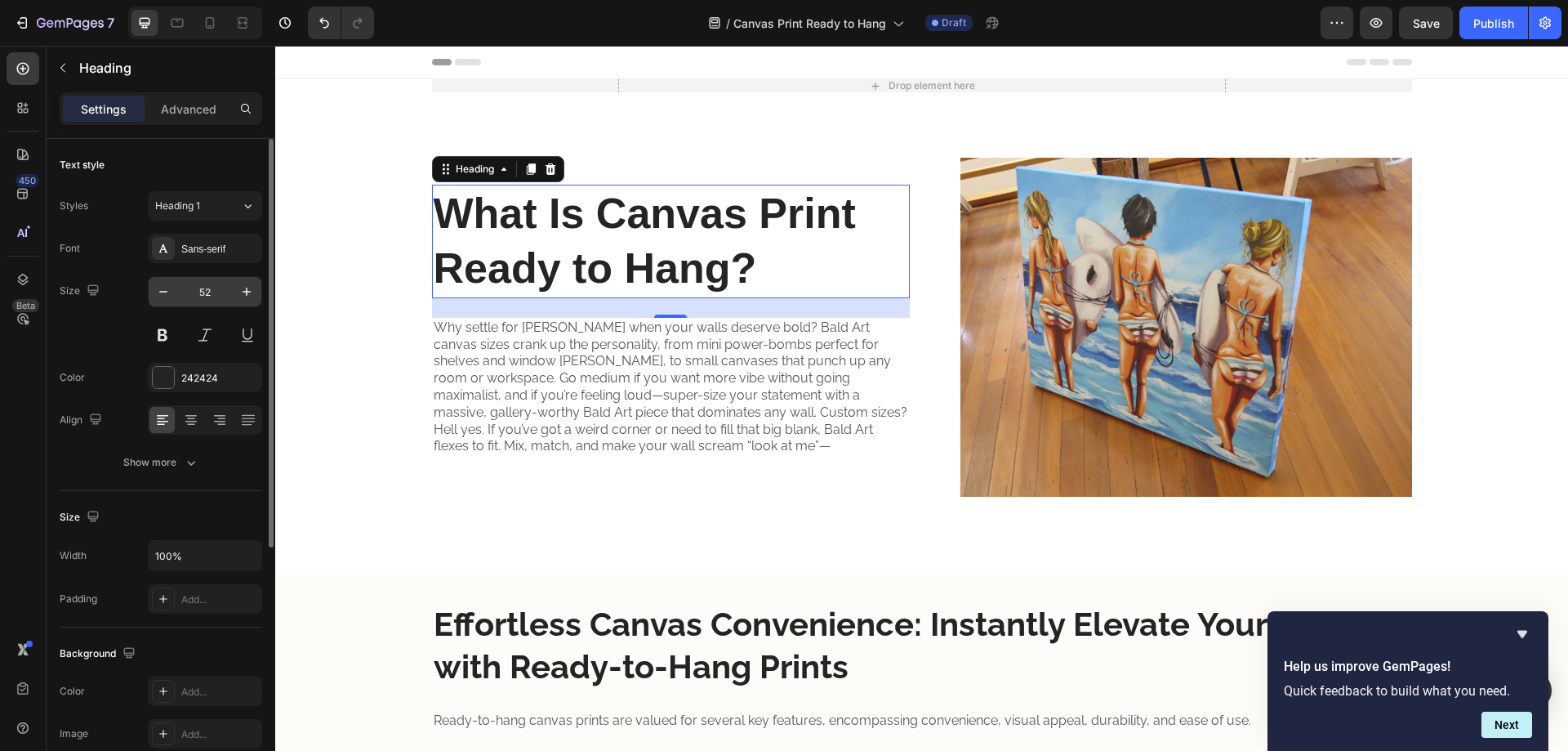
click at [213, 286] on input "52" at bounding box center [205, 291] width 54 height 29
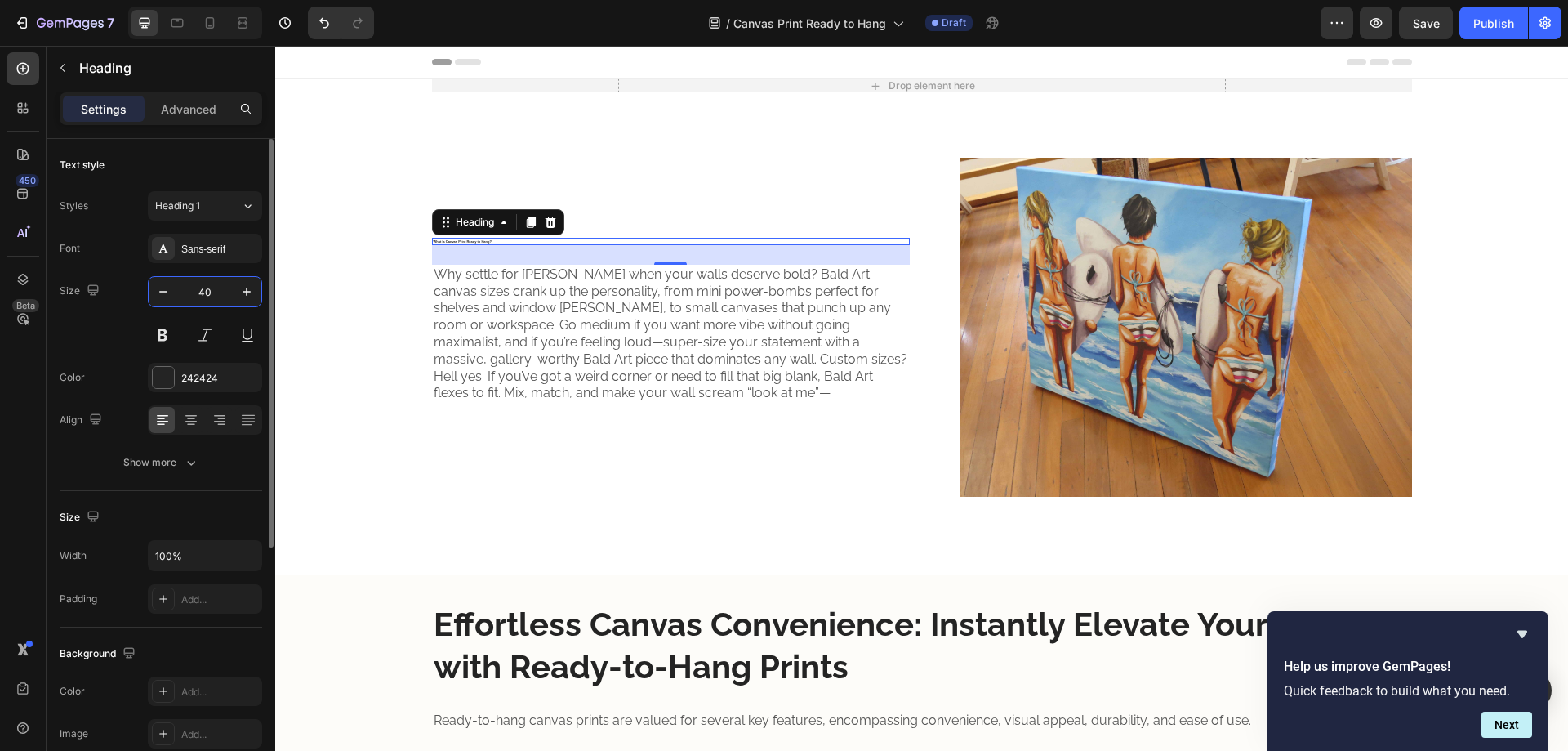
type input "40"
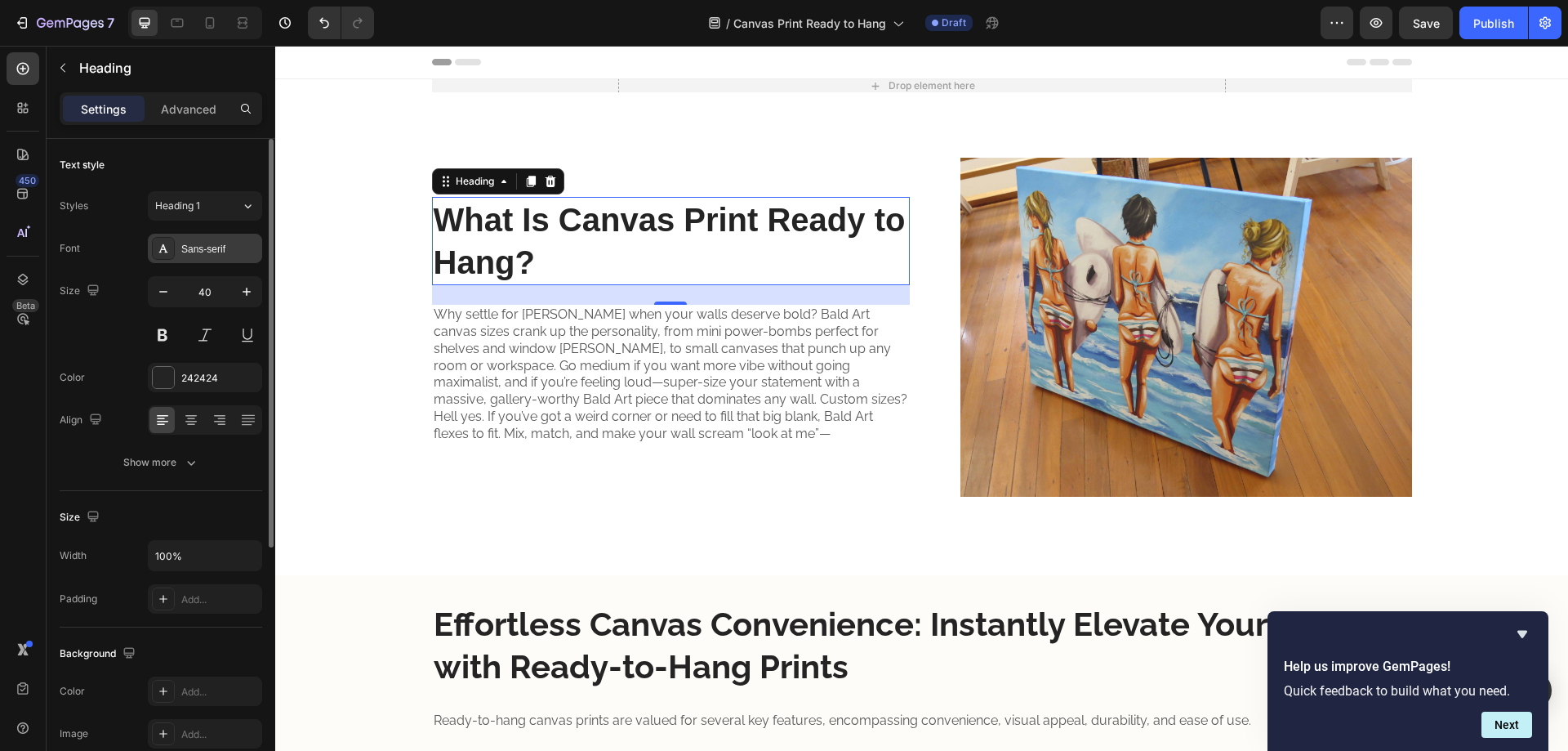
click at [231, 261] on div "Sans-serif" at bounding box center [205, 248] width 114 height 29
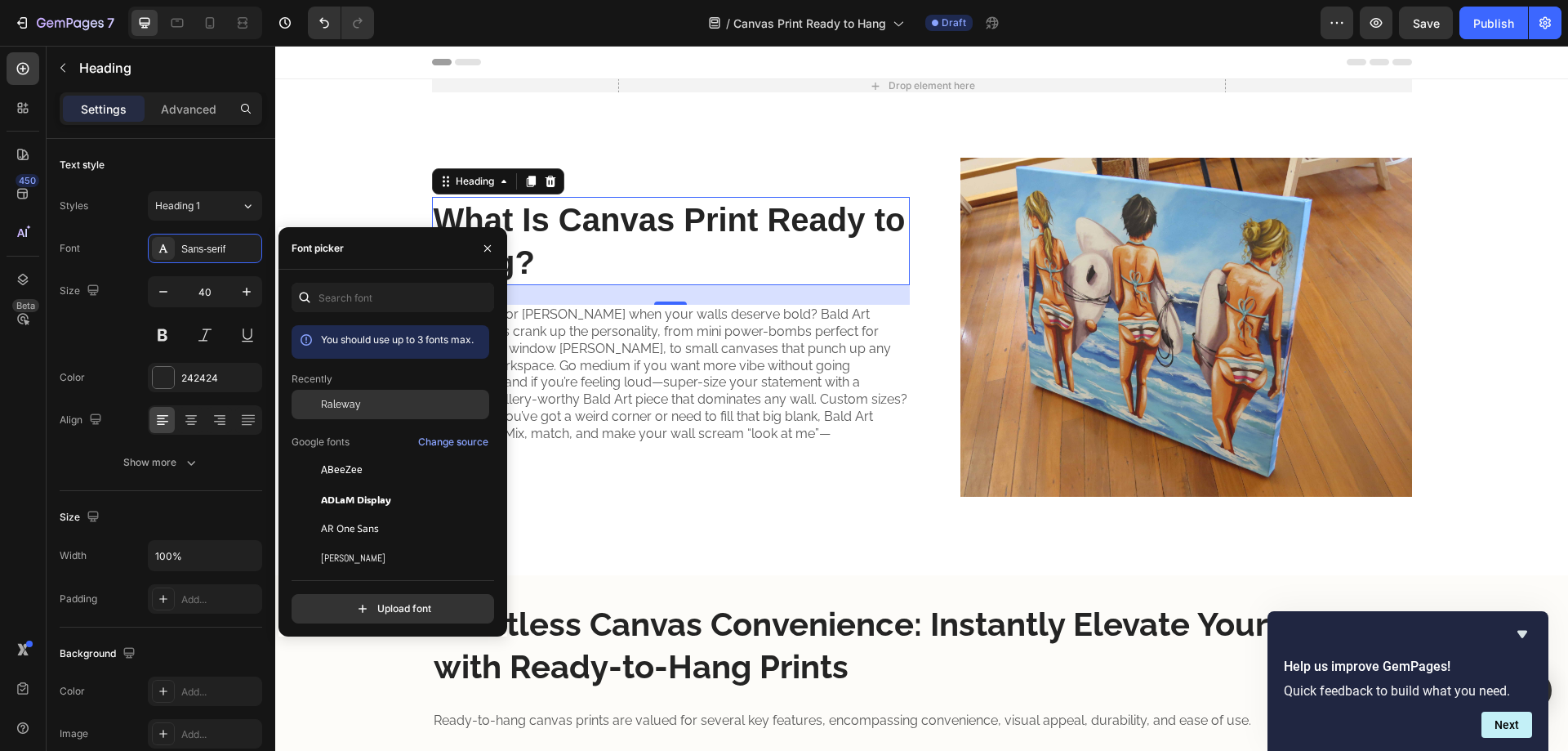
click at [342, 404] on span "Raleway" at bounding box center [341, 404] width 40 height 15
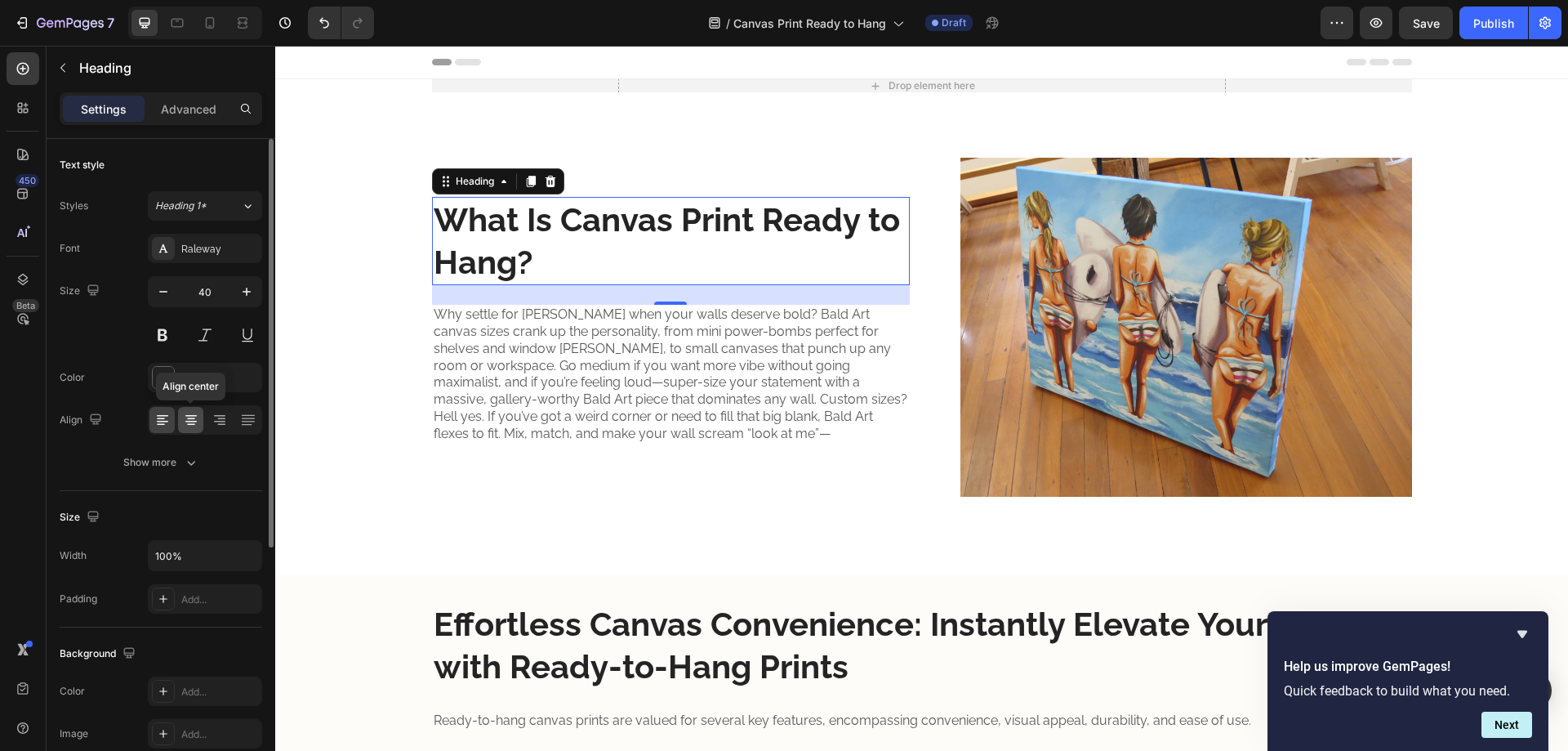
click at [185, 418] on icon at bounding box center [191, 420] width 16 height 16
click at [261, 425] on div at bounding box center [205, 419] width 114 height 29
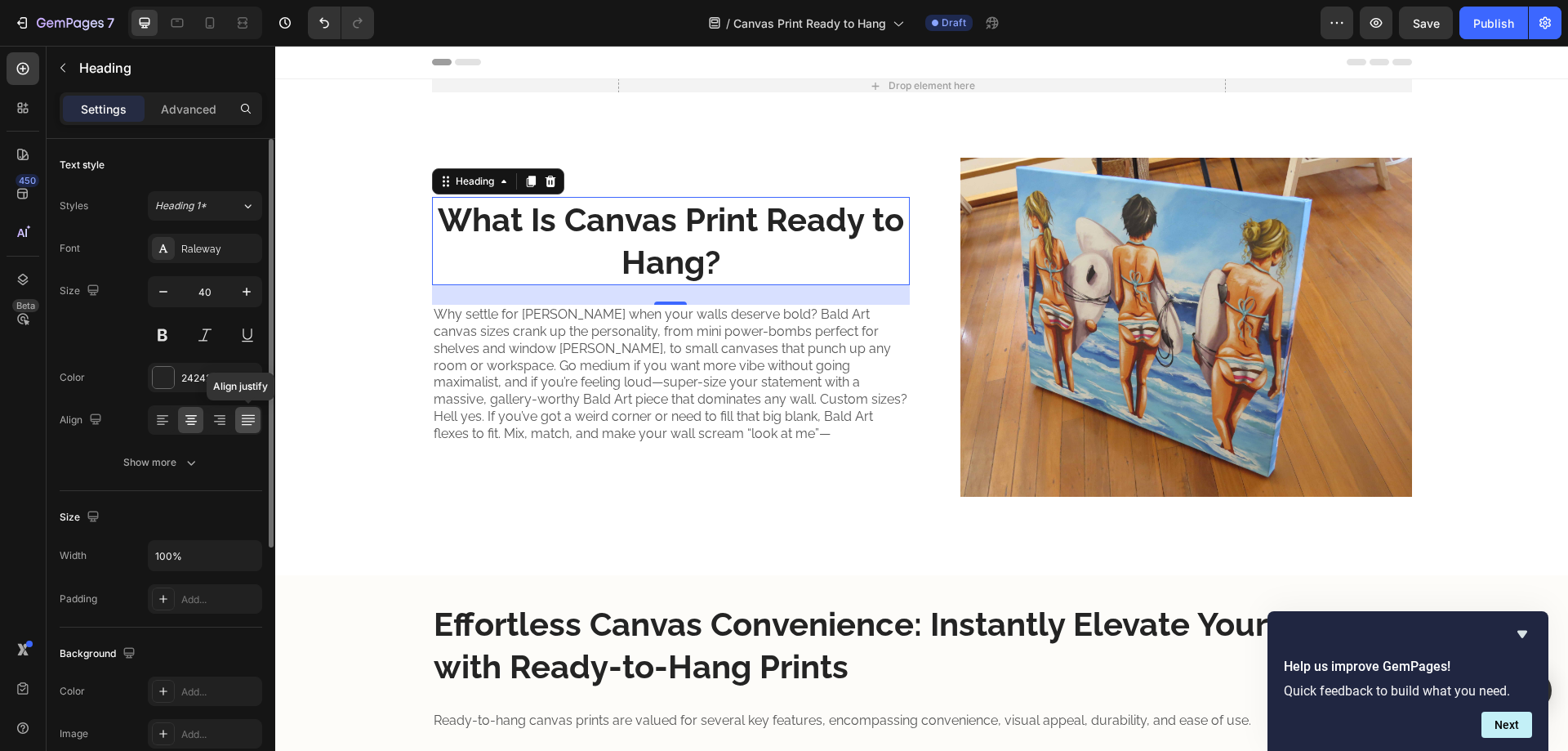
click at [250, 426] on icon at bounding box center [248, 420] width 16 height 16
click at [159, 428] on div at bounding box center [162, 420] width 25 height 26
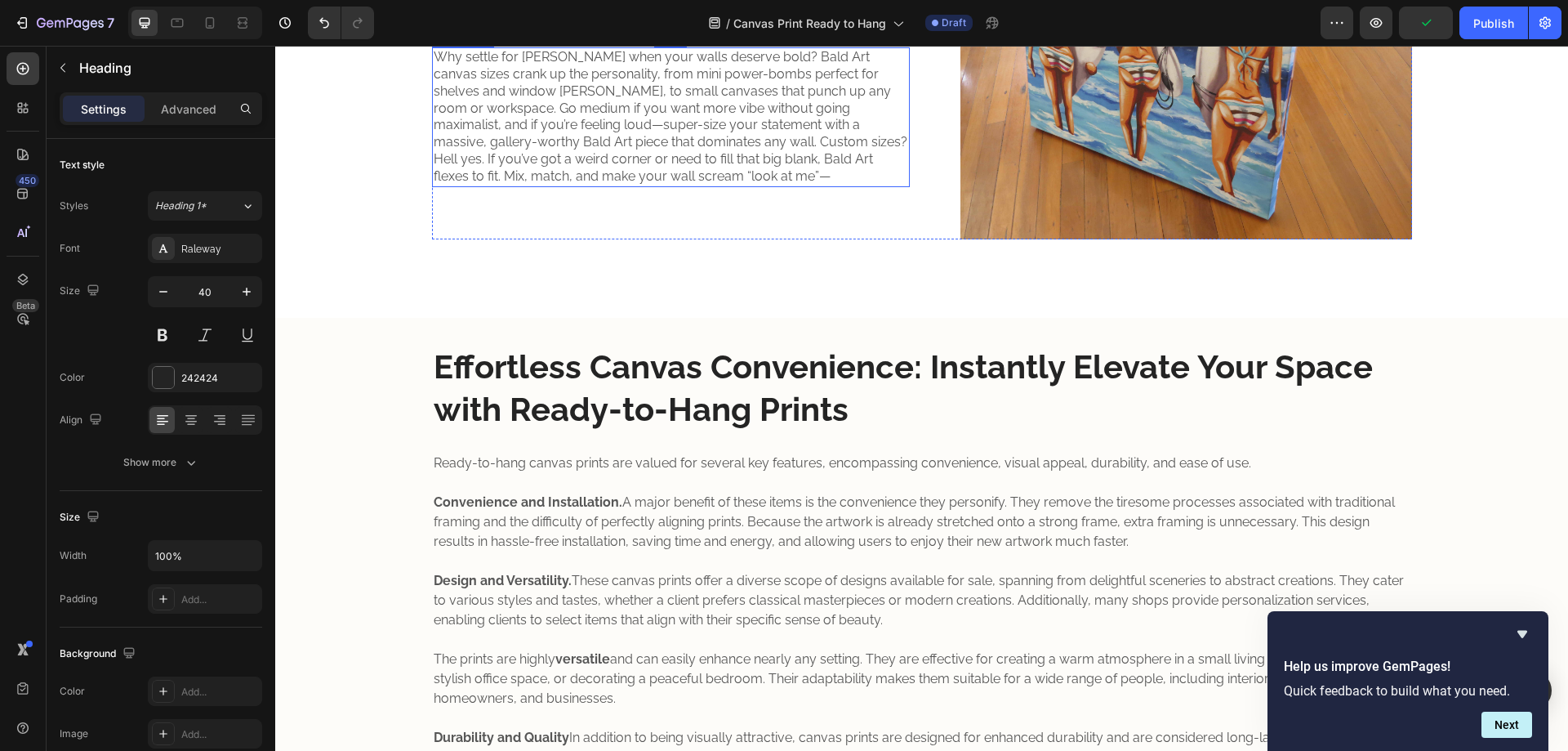
scroll to position [272, 0]
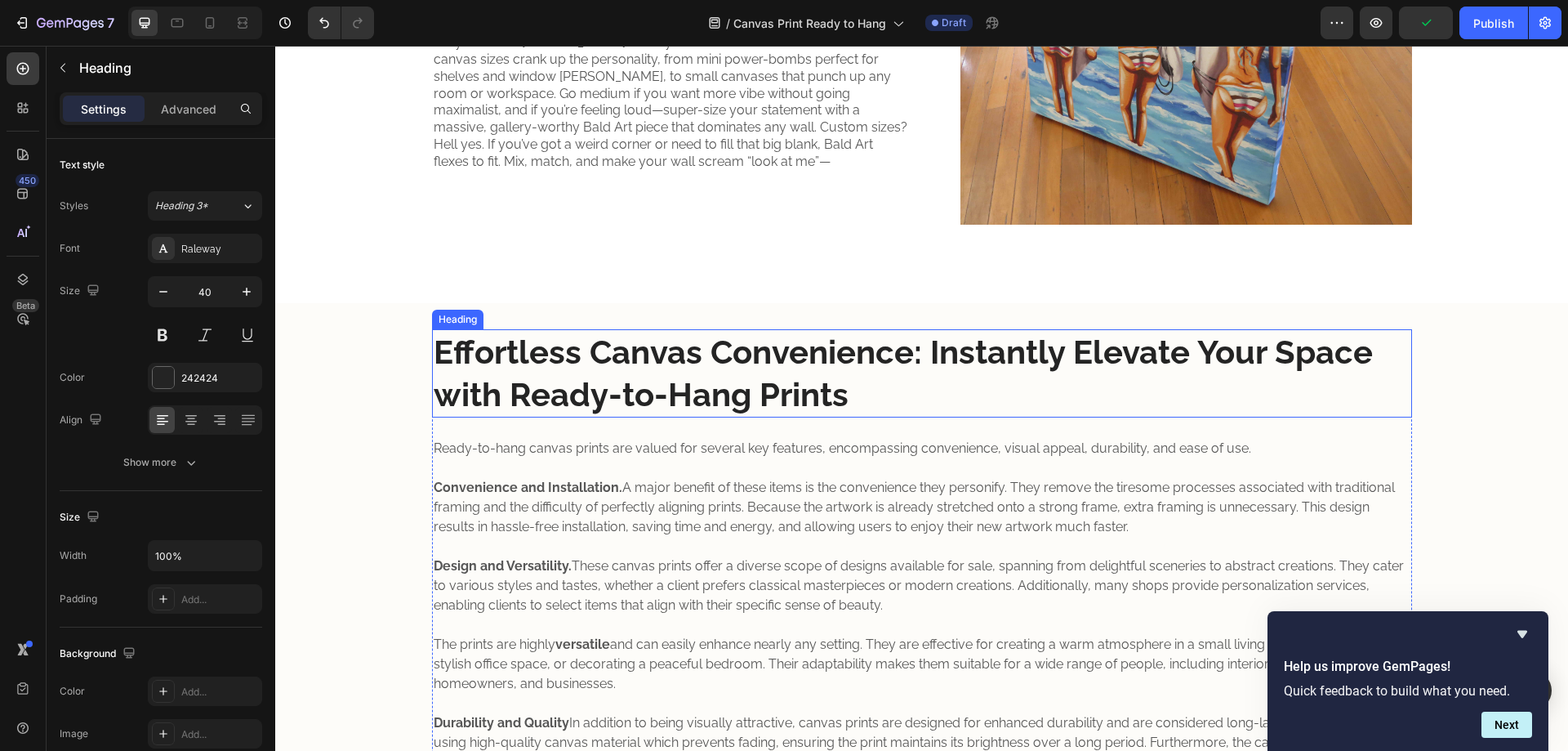
click at [501, 359] on strong "Effortless Canvas Convenience: Instantly Elevate Your Space with Ready-to-Hang …" at bounding box center [903, 373] width 939 height 81
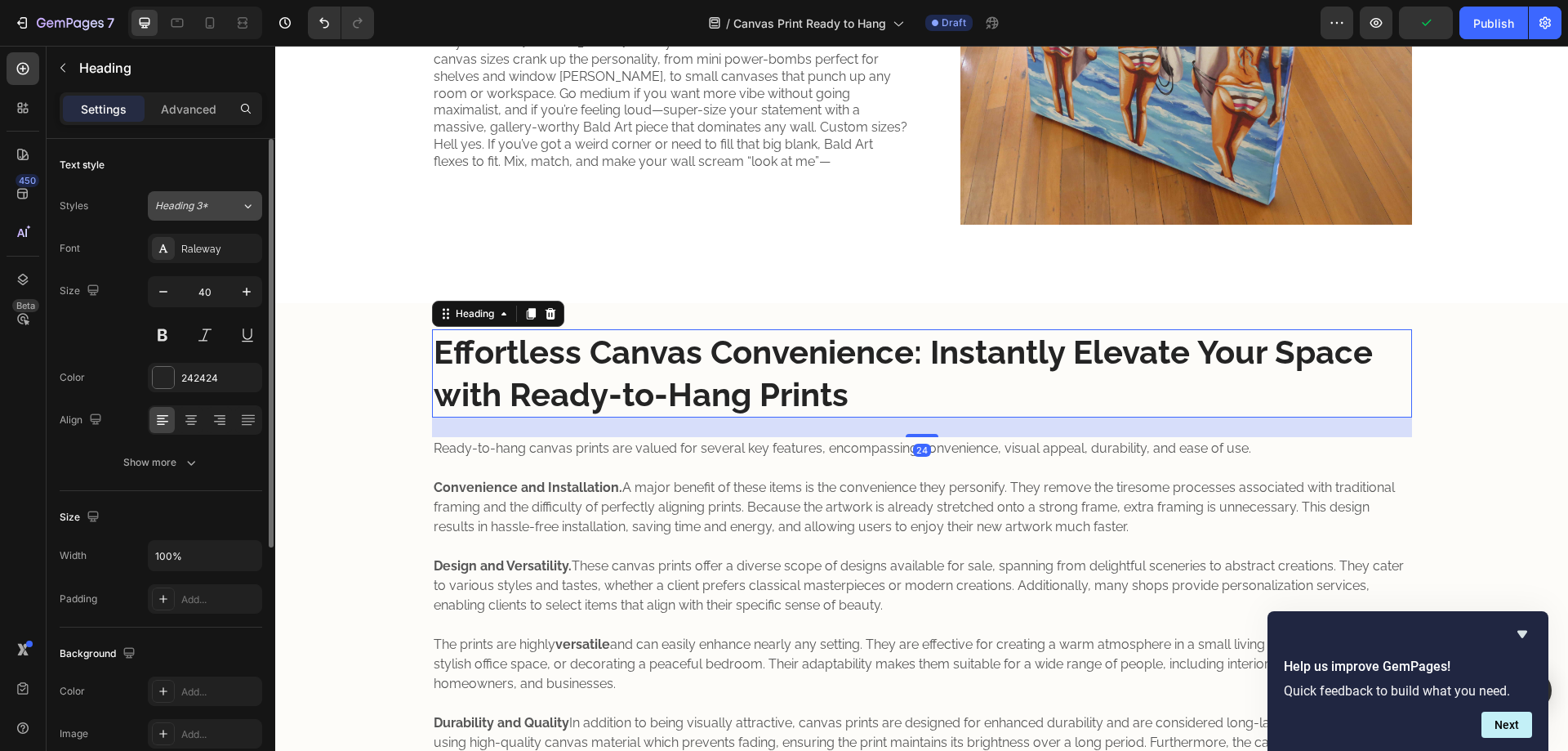
click at [187, 210] on span "Heading 3*" at bounding box center [181, 206] width 53 height 15
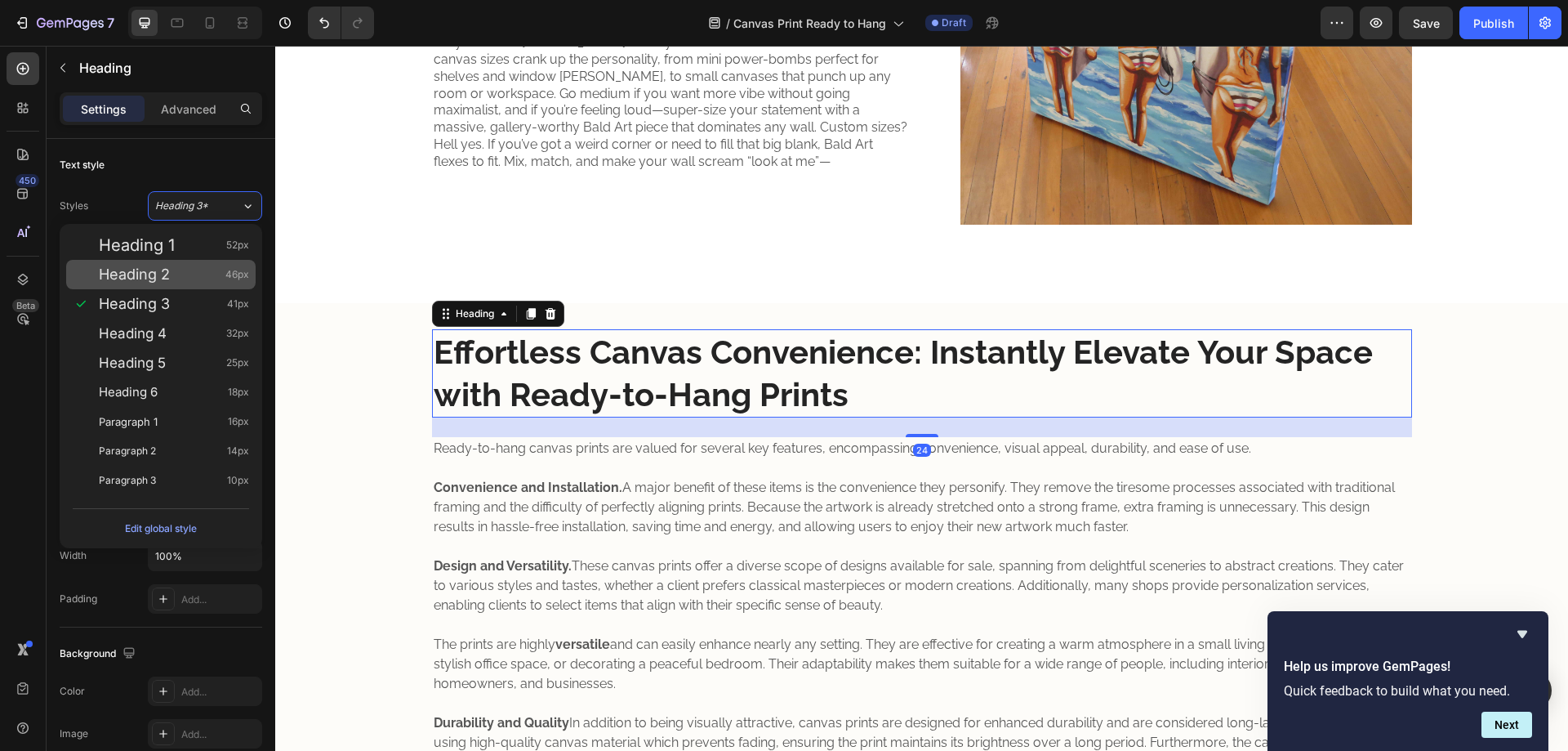
click at [192, 275] on div "Heading 2 46px" at bounding box center [174, 274] width 150 height 16
type input "46"
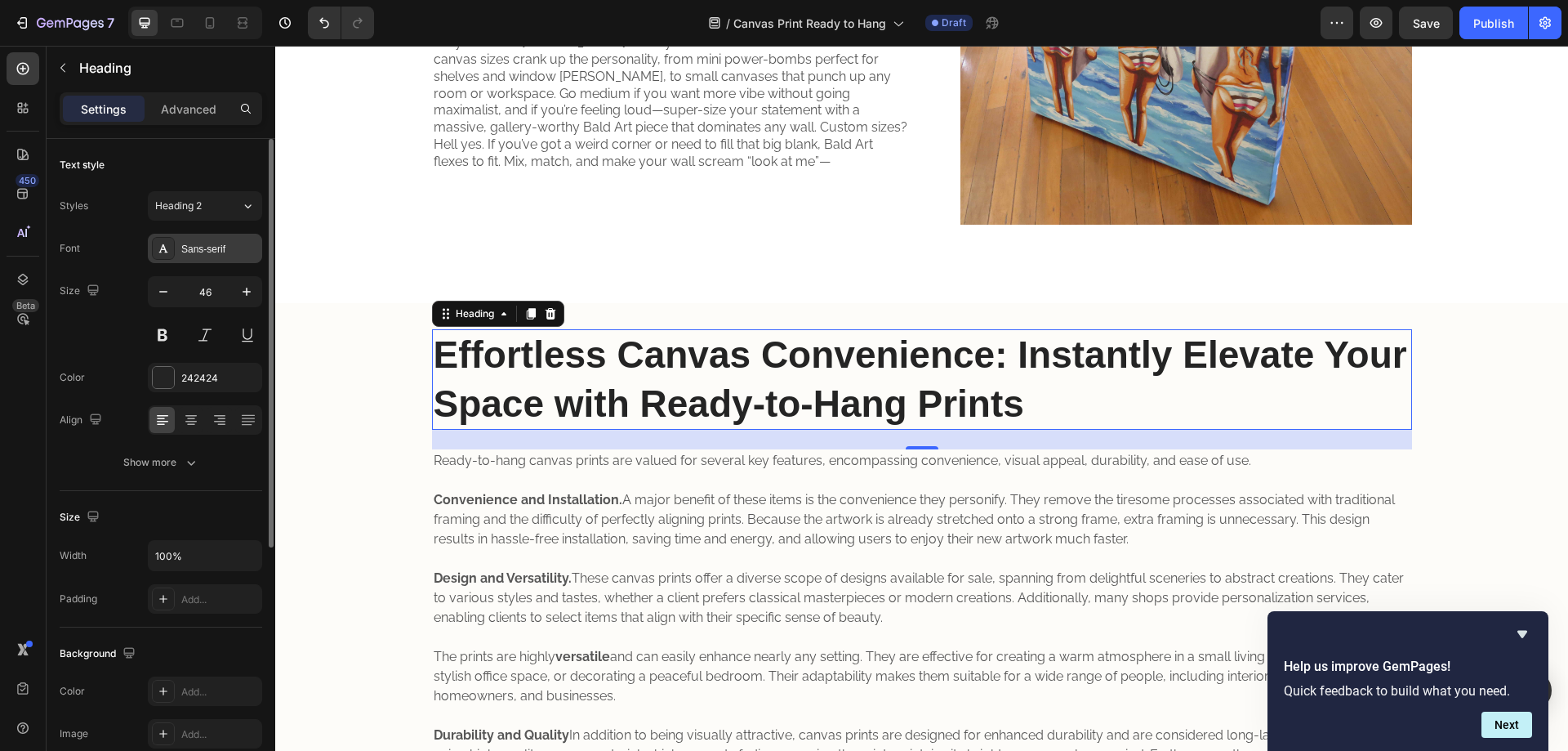
click at [203, 251] on div "Sans-serif" at bounding box center [219, 249] width 77 height 15
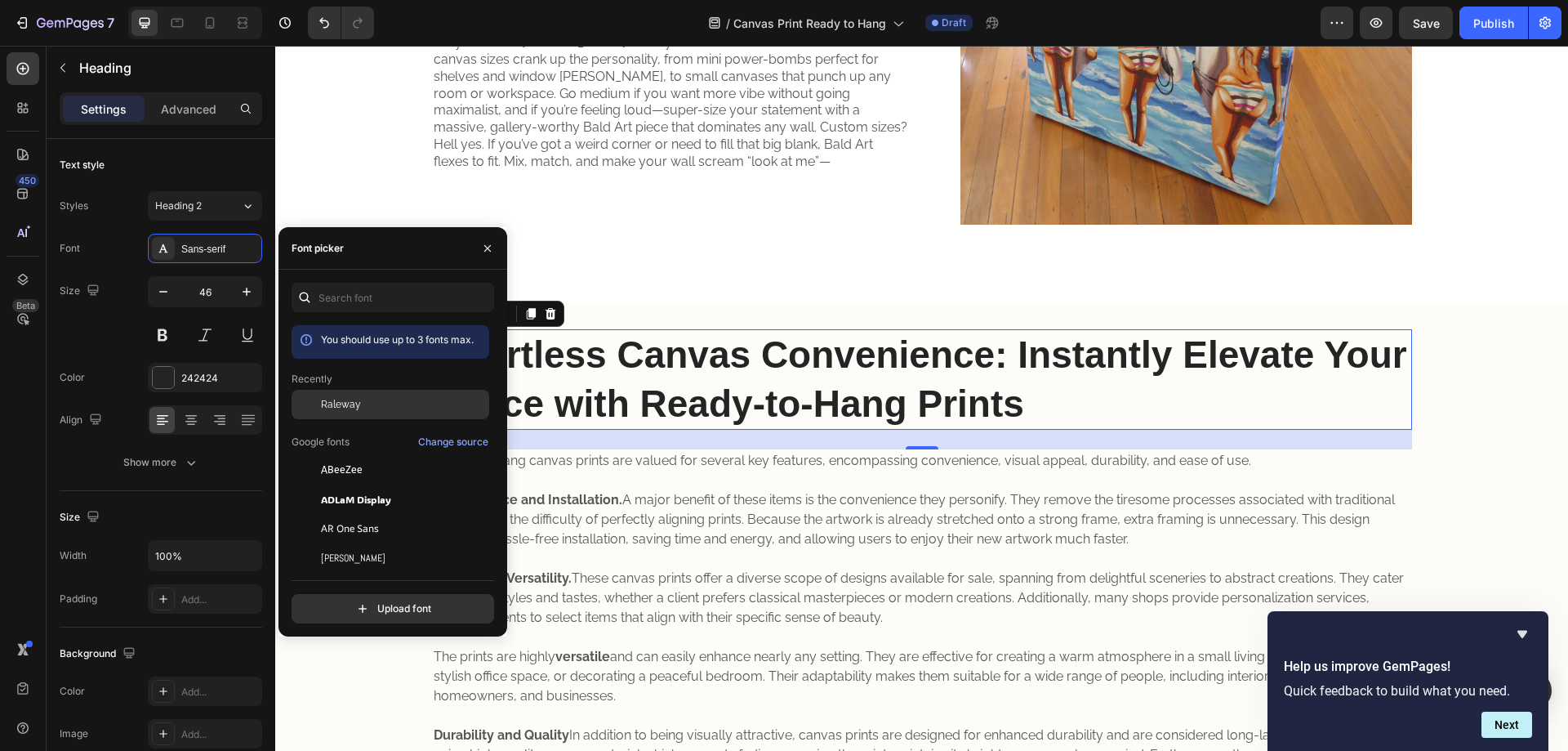
click at [329, 404] on span "Raleway" at bounding box center [341, 404] width 40 height 15
